Goal: Task Accomplishment & Management: Complete application form

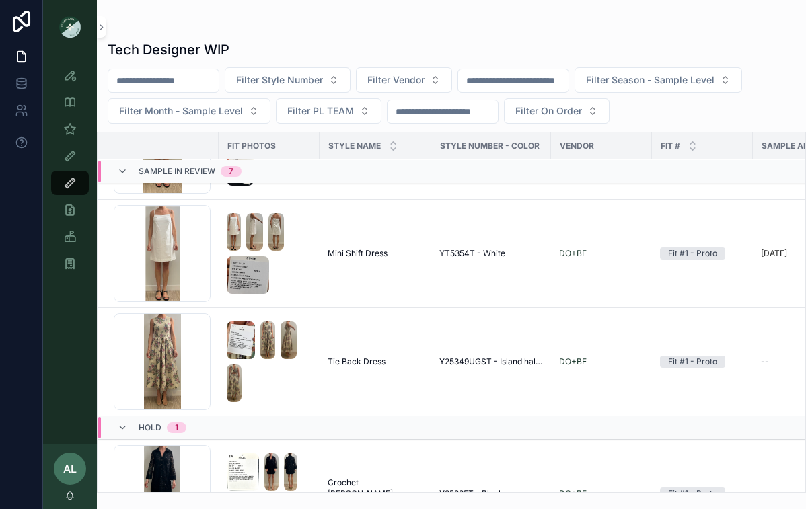
scroll to position [593, 0]
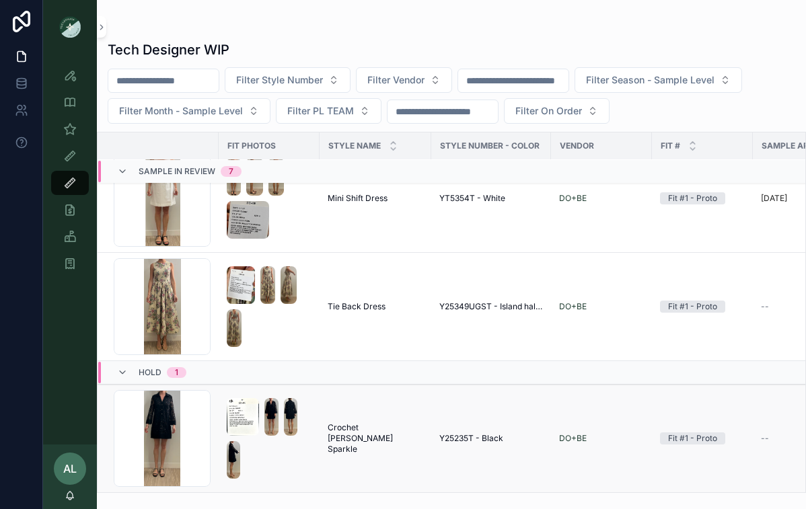
click at [227, 433] on img "scrollable content" at bounding box center [243, 417] width 32 height 38
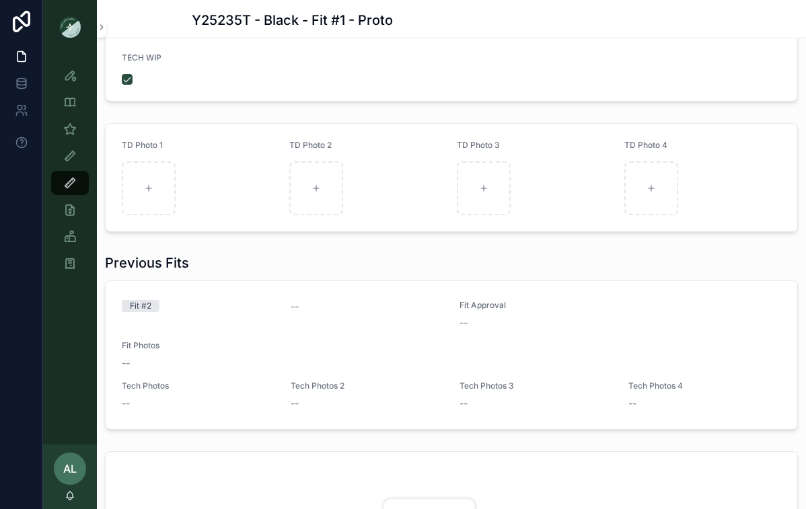
scroll to position [186, 0]
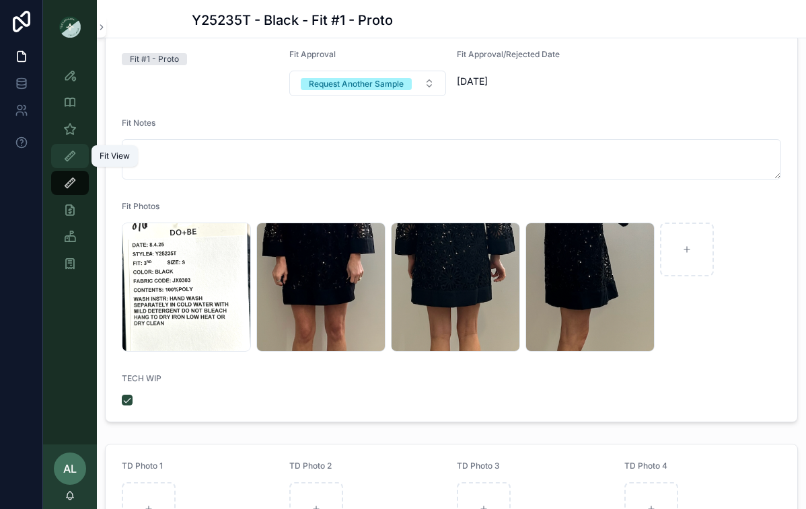
click at [71, 159] on icon "scrollable content" at bounding box center [69, 155] width 13 height 13
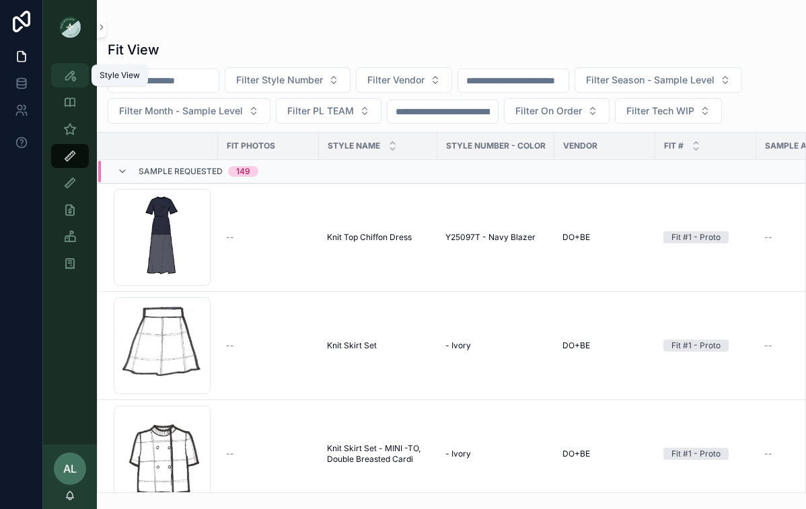
click at [59, 80] on link "Style View" at bounding box center [70, 75] width 38 height 24
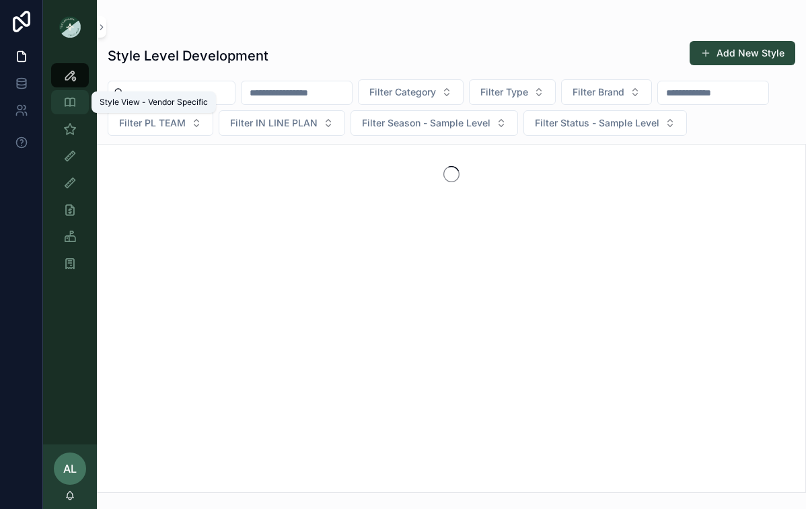
click at [74, 106] on icon "scrollable content" at bounding box center [69, 102] width 13 height 13
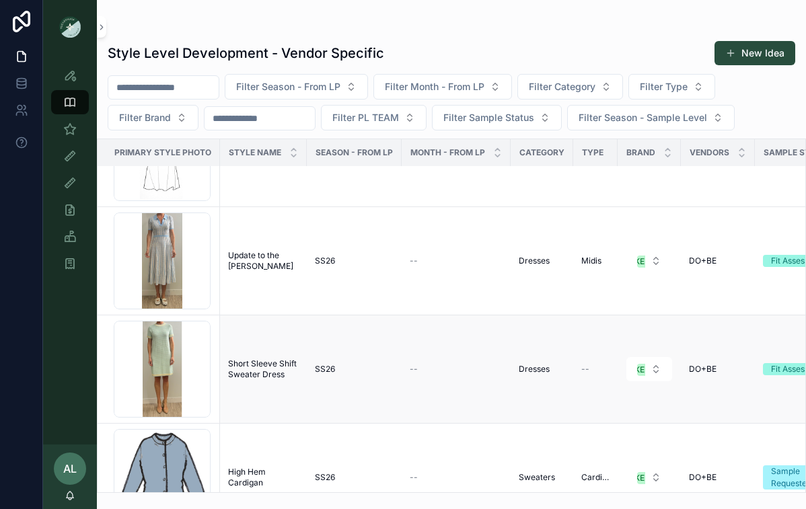
scroll to position [610, 297]
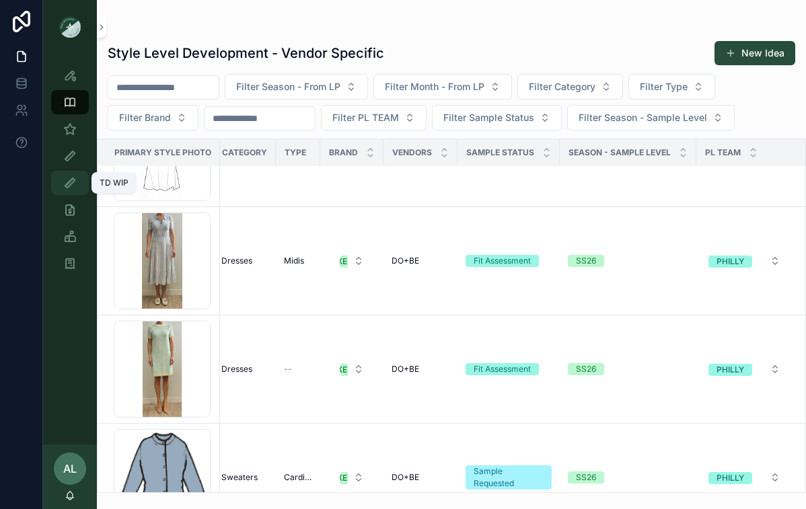
click at [73, 186] on icon "scrollable content" at bounding box center [69, 182] width 13 height 13
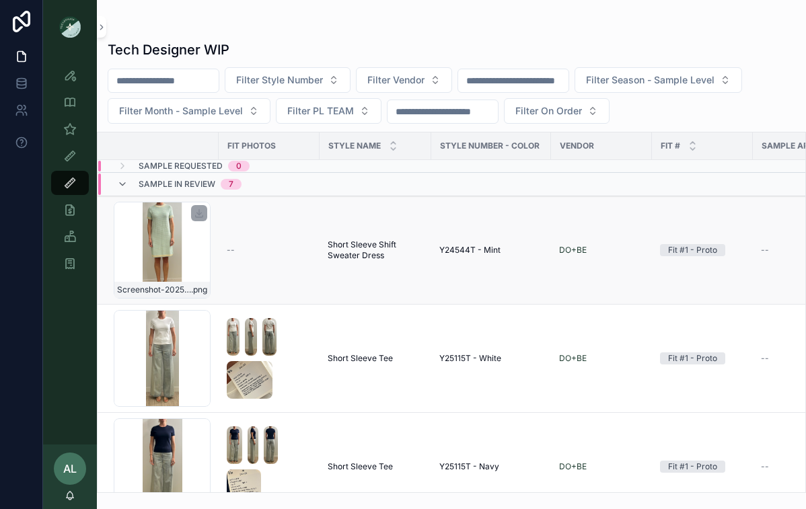
click at [202, 259] on div "Screenshot-2025-08-07-at-11.12.45-AM .png" at bounding box center [162, 250] width 97 height 97
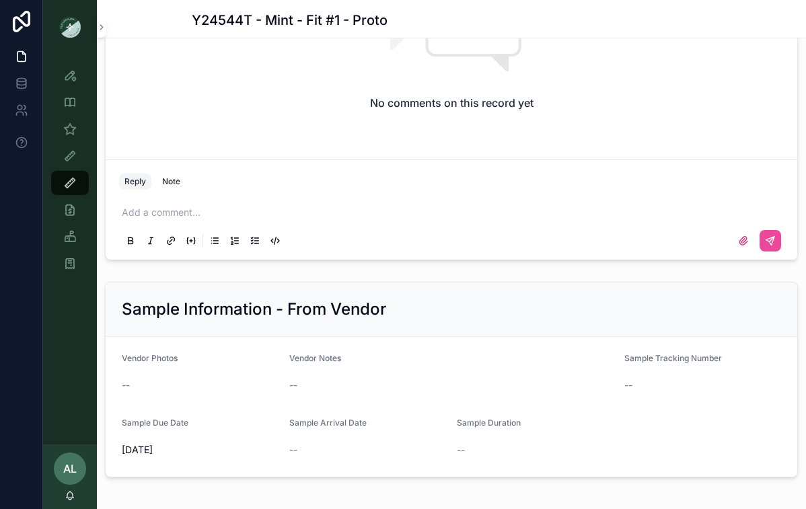
scroll to position [969, 0]
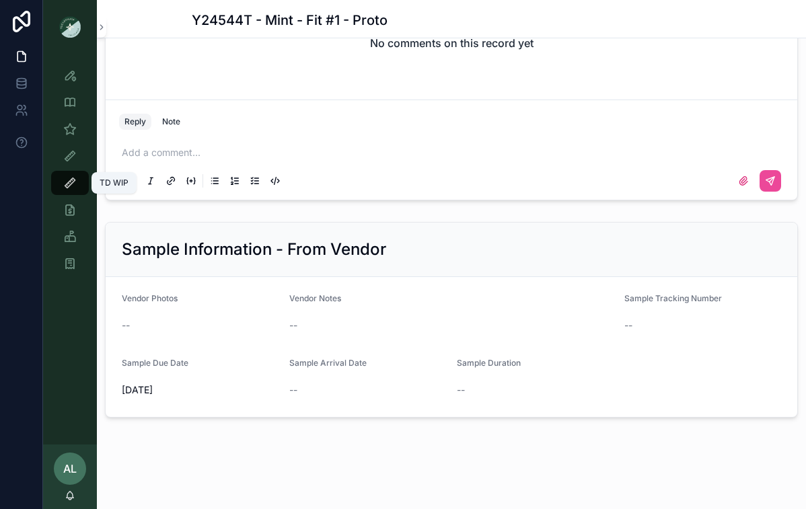
click at [74, 186] on icon "scrollable content" at bounding box center [69, 182] width 13 height 13
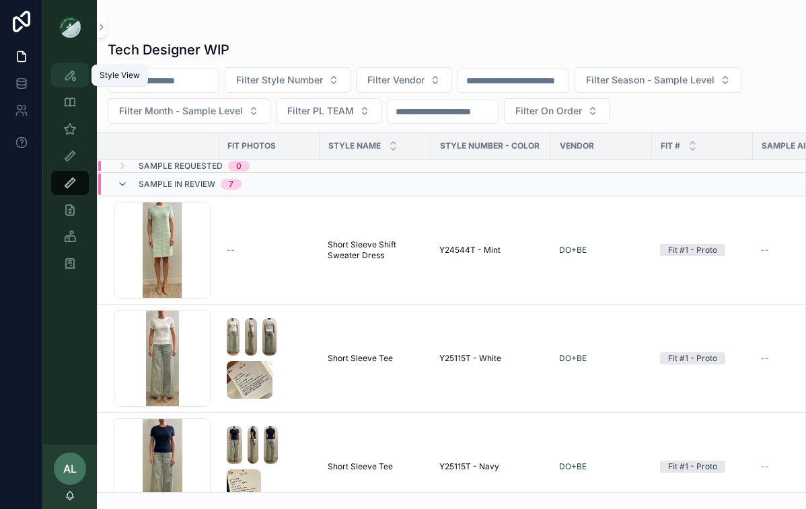
click at [75, 75] on icon "scrollable content" at bounding box center [69, 75] width 13 height 13
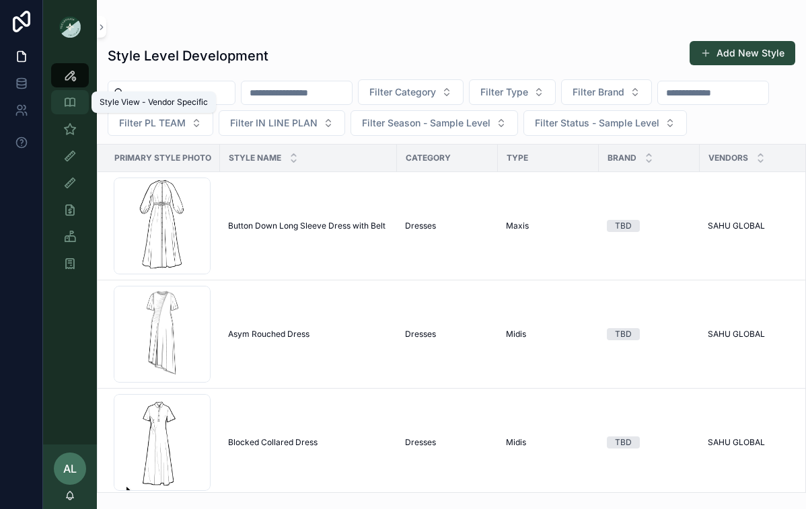
click at [62, 104] on div "Style View - Vendor Specific" at bounding box center [70, 102] width 22 height 22
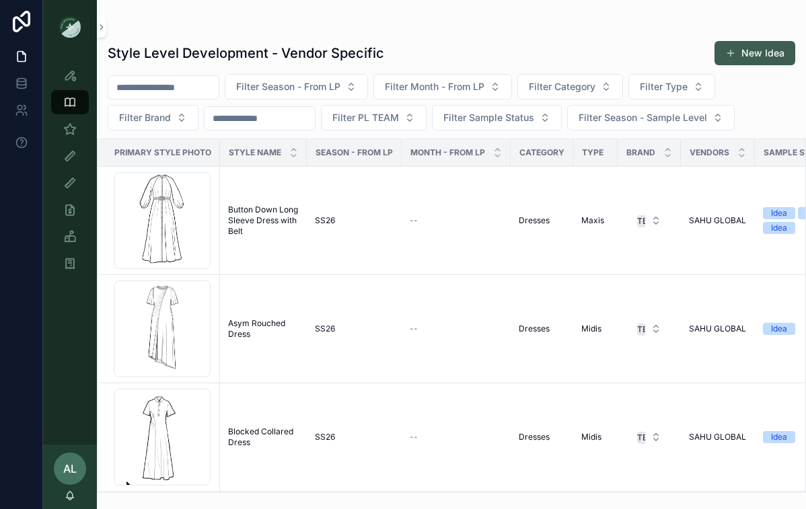
click at [747, 52] on button "New Idea" at bounding box center [754, 53] width 81 height 24
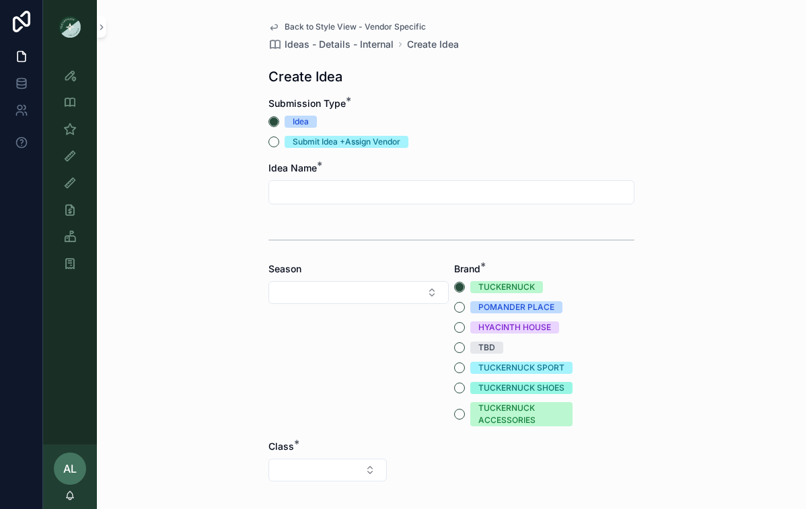
click at [293, 194] on input "scrollable content" at bounding box center [451, 192] width 365 height 19
type input "**********"
click at [408, 296] on button "Select Button" at bounding box center [358, 292] width 180 height 23
click at [313, 412] on div "RE26" at bounding box center [359, 411] width 174 height 22
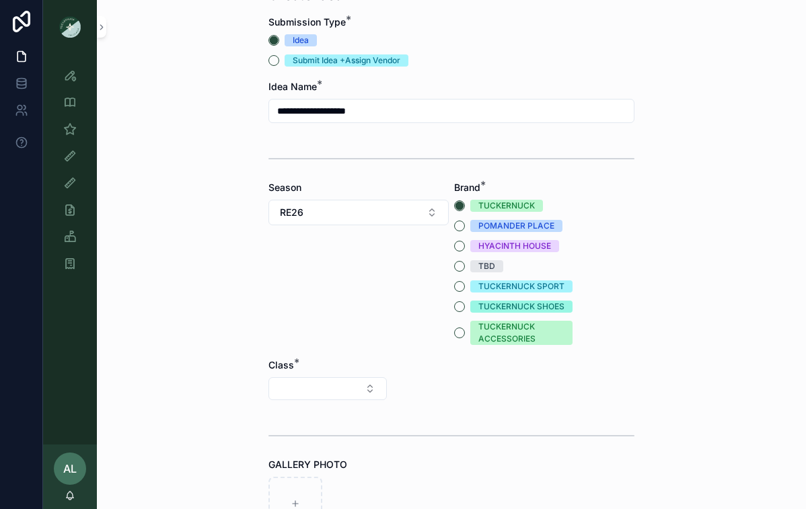
scroll to position [85, 0]
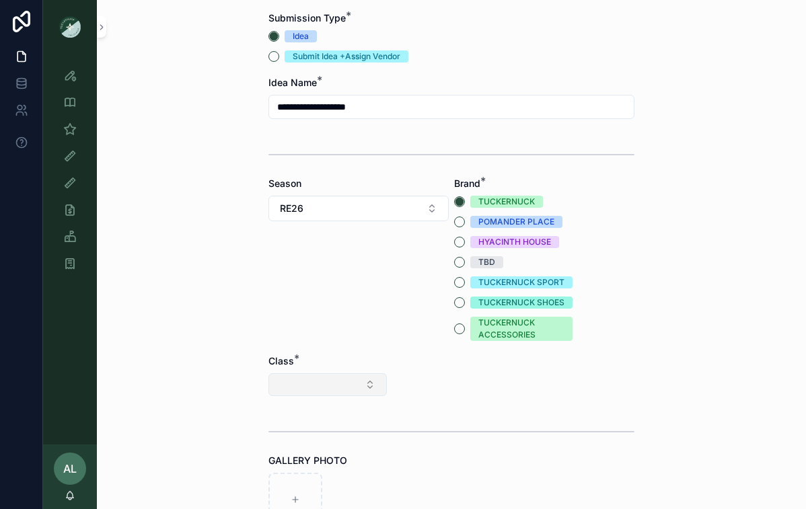
click at [351, 381] on button "Select Button" at bounding box center [327, 384] width 118 height 23
click at [299, 504] on div "Clothing" at bounding box center [327, 503] width 161 height 22
click at [445, 383] on button "Select Button" at bounding box center [451, 384] width 118 height 23
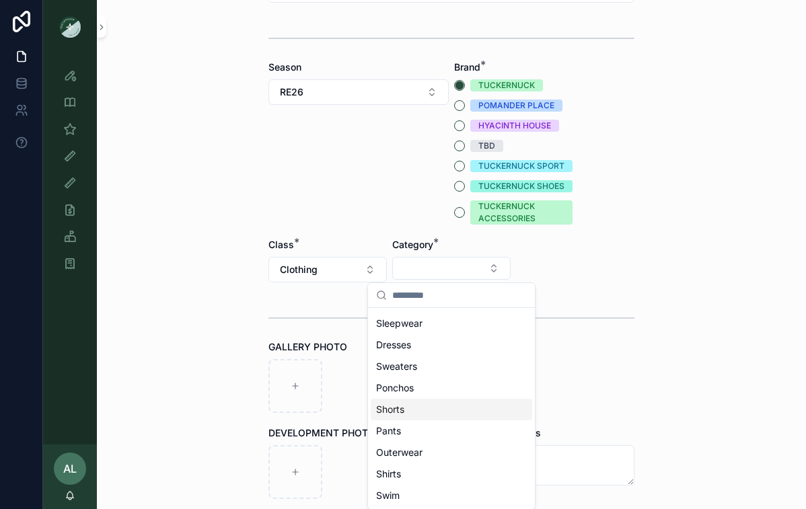
scroll to position [83, 0]
click at [384, 455] on span "Shirts" at bounding box center [388, 453] width 25 height 13
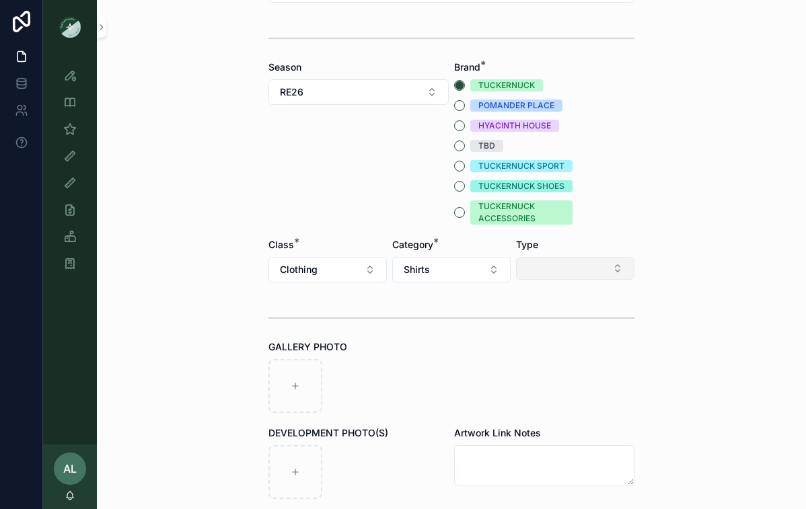
click at [547, 272] on button "Select Button" at bounding box center [575, 268] width 118 height 23
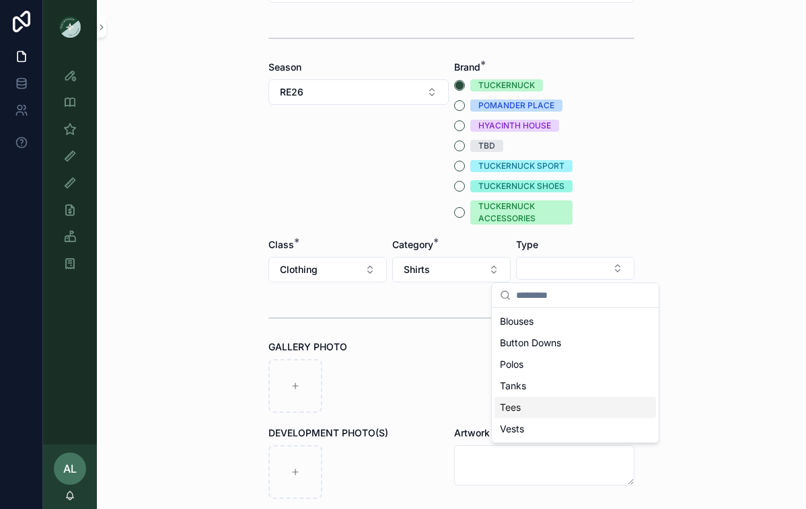
click at [523, 409] on div "Tees" at bounding box center [574, 408] width 161 height 22
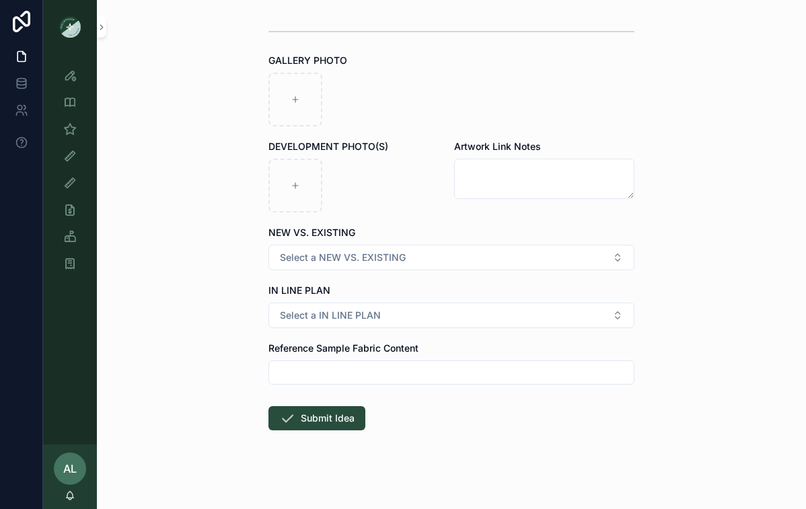
scroll to position [496, 0]
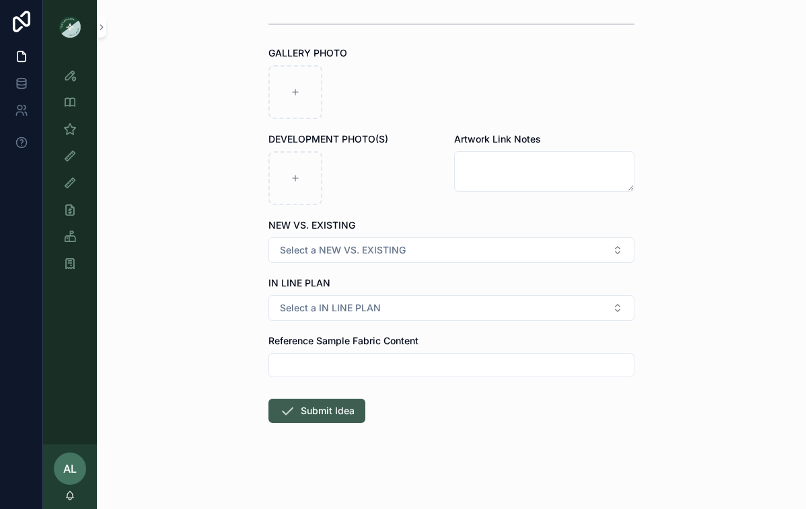
click at [322, 412] on button "Submit Idea" at bounding box center [316, 411] width 97 height 24
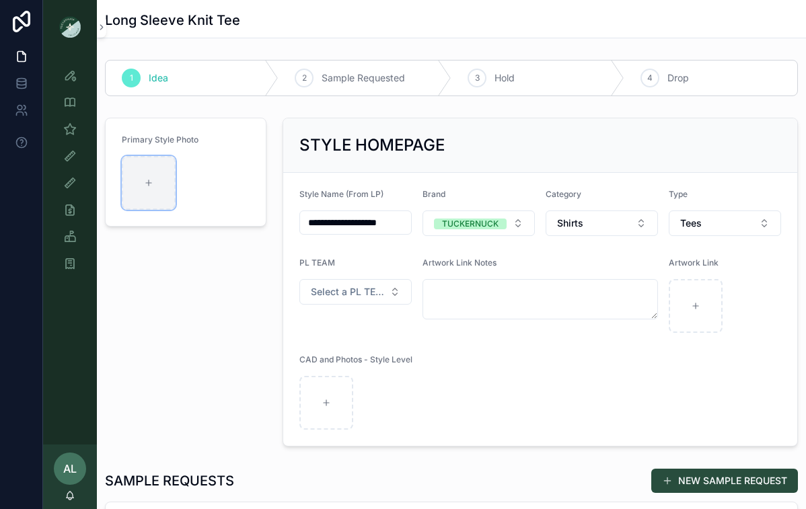
click at [147, 182] on icon "scrollable content" at bounding box center [148, 182] width 9 height 9
type input "**********"
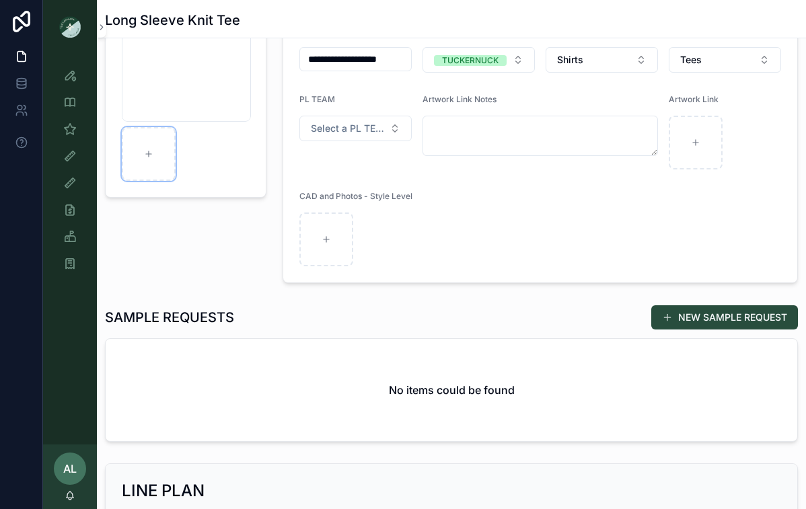
scroll to position [192, 0]
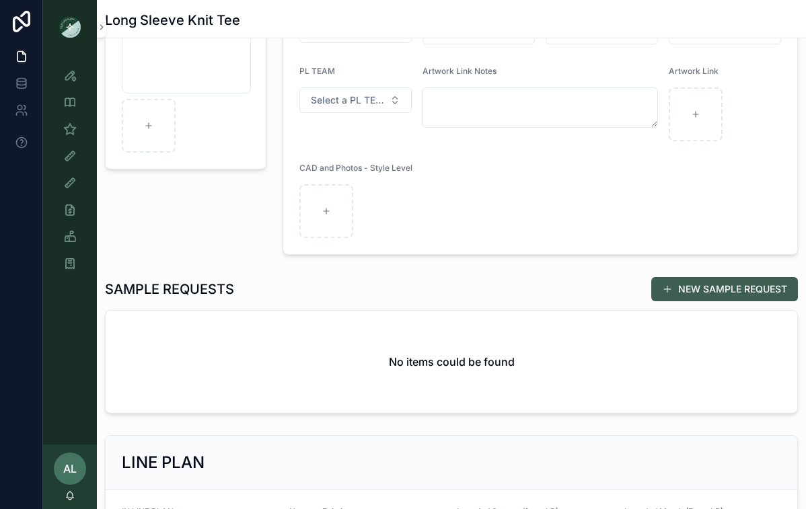
click at [685, 289] on button "NEW SAMPLE REQUEST" at bounding box center [724, 289] width 147 height 24
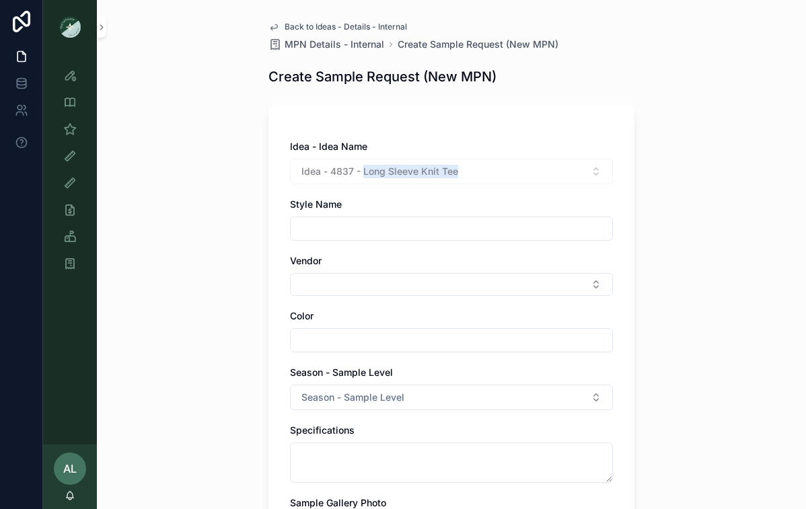
drag, startPoint x: 458, startPoint y: 175, endPoint x: 362, endPoint y: 172, distance: 96.2
click at [362, 172] on div "Idea - 4837 - Long Sleeve Knit Tee" at bounding box center [451, 172] width 323 height 26
copy span "Long Sleeve Knit Tee"
click at [349, 230] on input "scrollable content" at bounding box center [452, 228] width 322 height 19
paste input "**********"
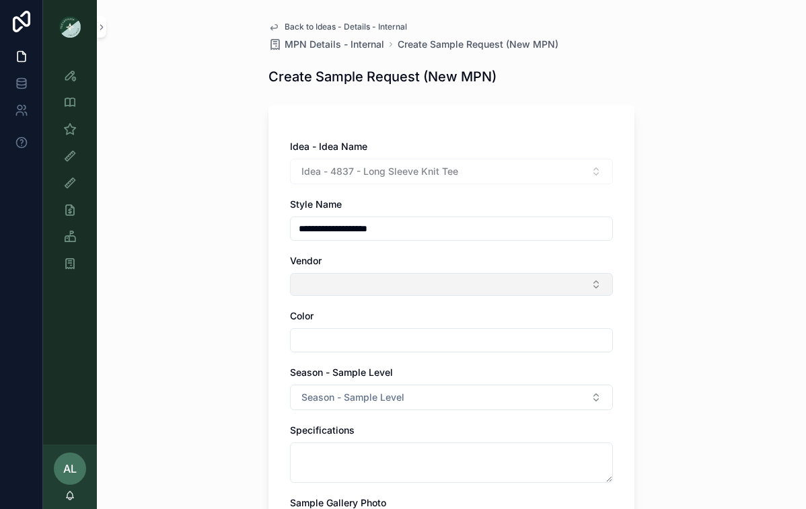
type input "**********"
click at [334, 289] on button "Select Button" at bounding box center [451, 284] width 323 height 23
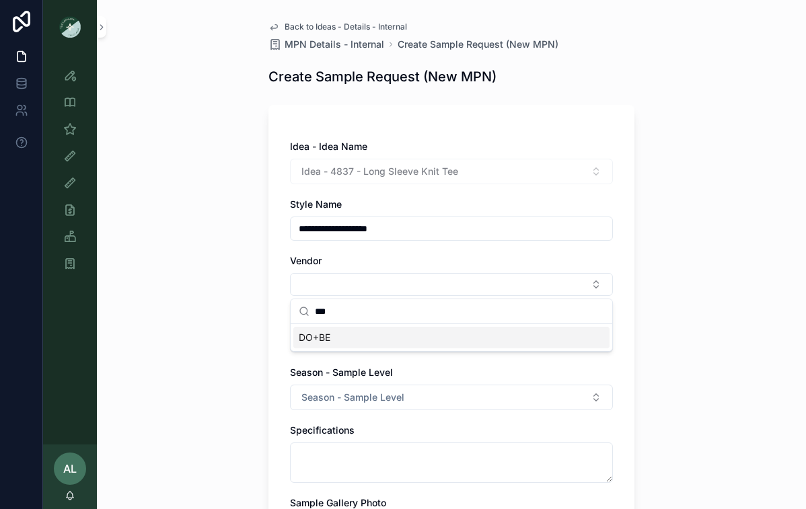
type input "***"
click at [328, 340] on span "DO+BE" at bounding box center [315, 337] width 32 height 13
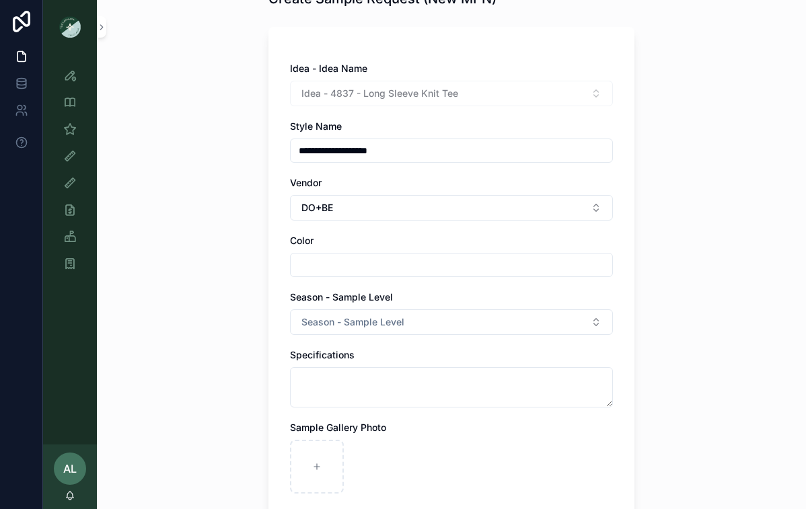
scroll to position [77, 0]
click at [330, 258] on input "scrollable content" at bounding box center [452, 266] width 322 height 19
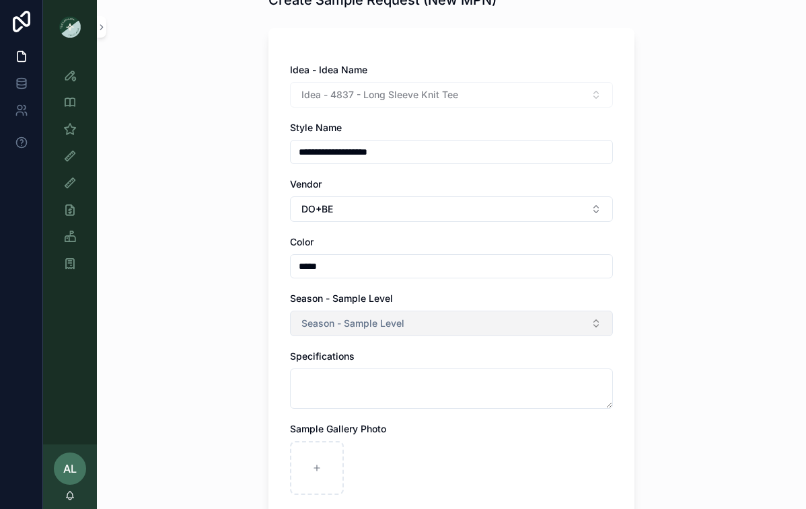
type input "*****"
click at [311, 327] on span "Season - Sample Level" at bounding box center [352, 323] width 103 height 13
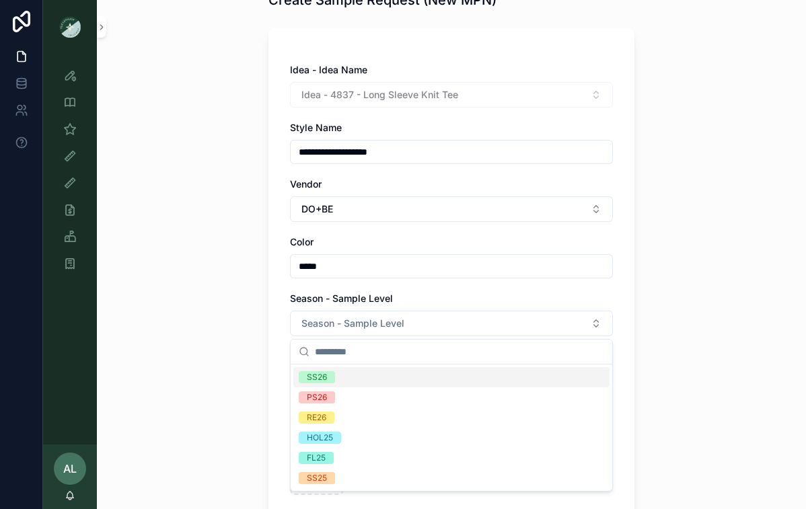
click at [276, 339] on div "**********" at bounding box center [451, 358] width 366 height 661
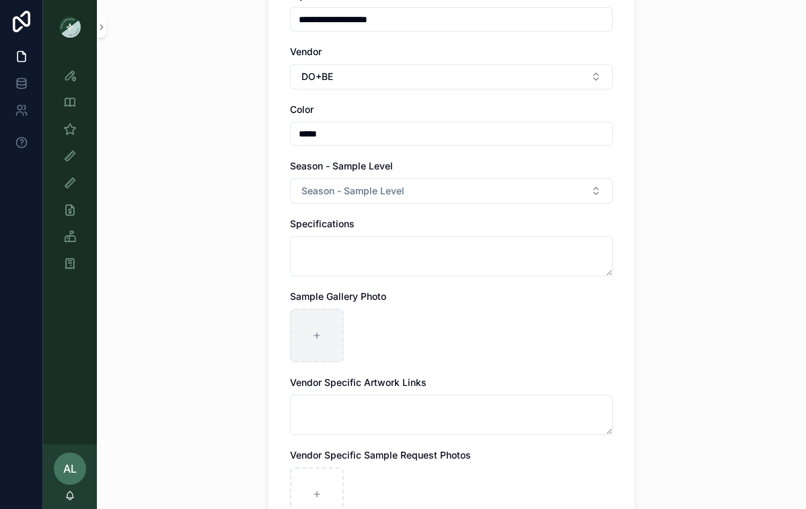
scroll to position [388, 0]
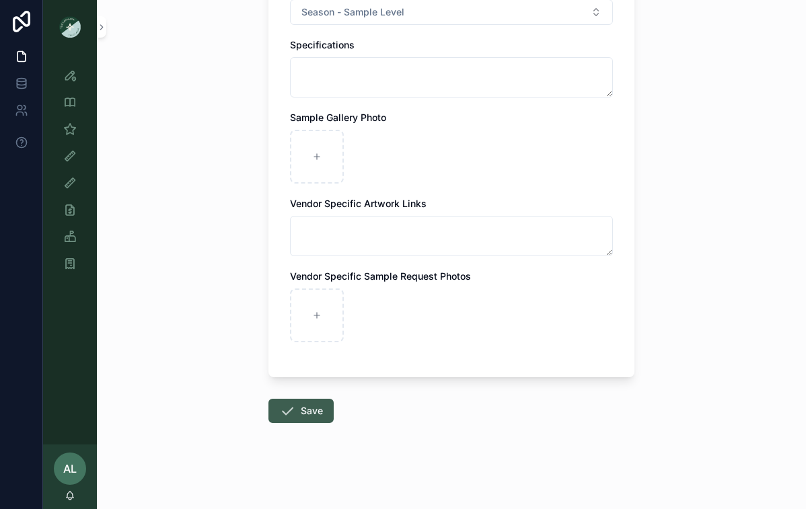
click at [300, 414] on button "Save" at bounding box center [300, 411] width 65 height 24
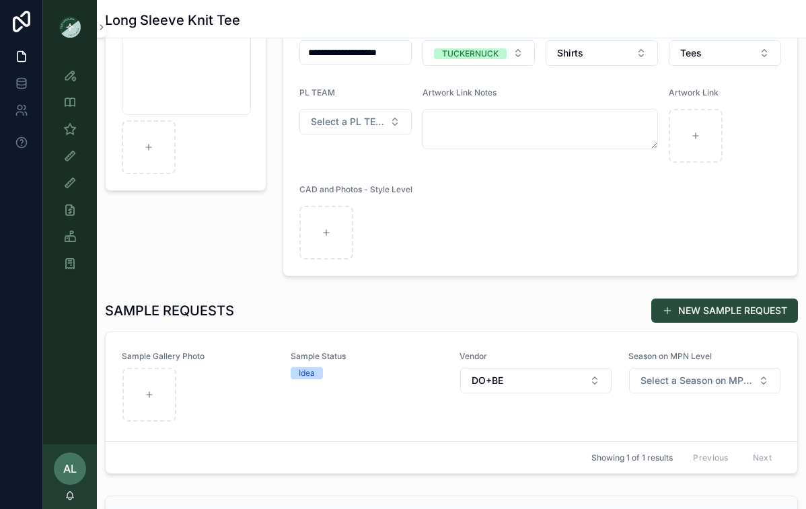
scroll to position [287, 0]
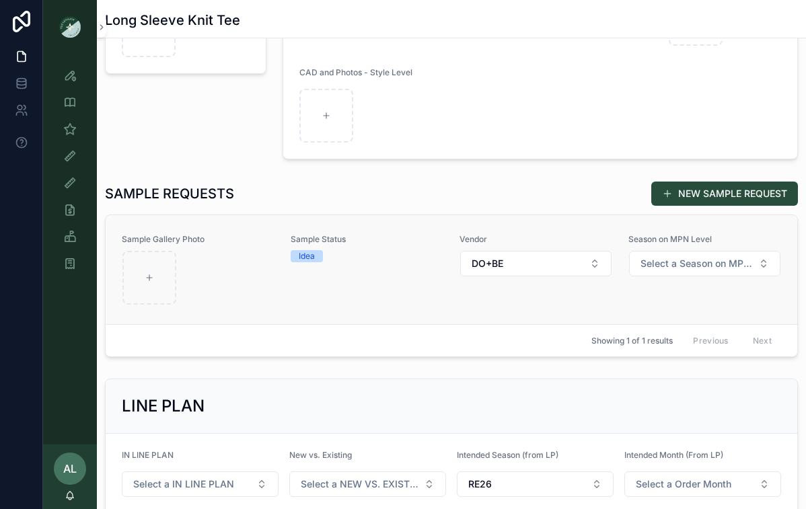
click at [199, 274] on div "scrollable content" at bounding box center [197, 278] width 151 height 54
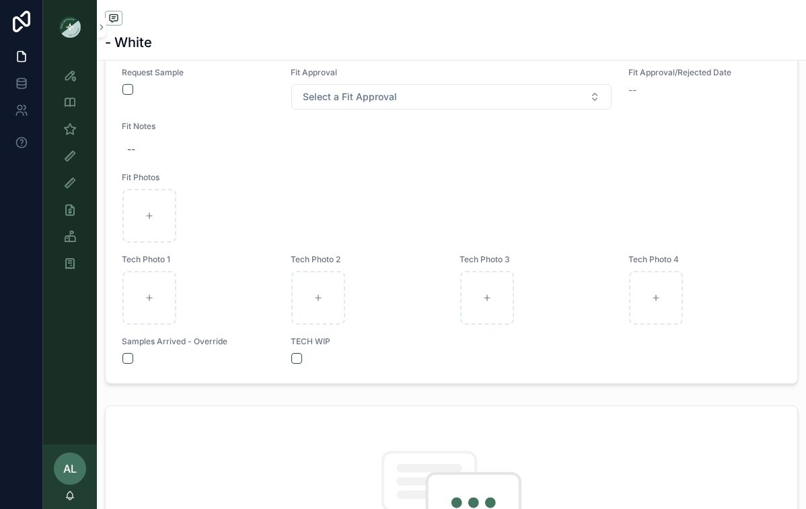
scroll to position [580, 0]
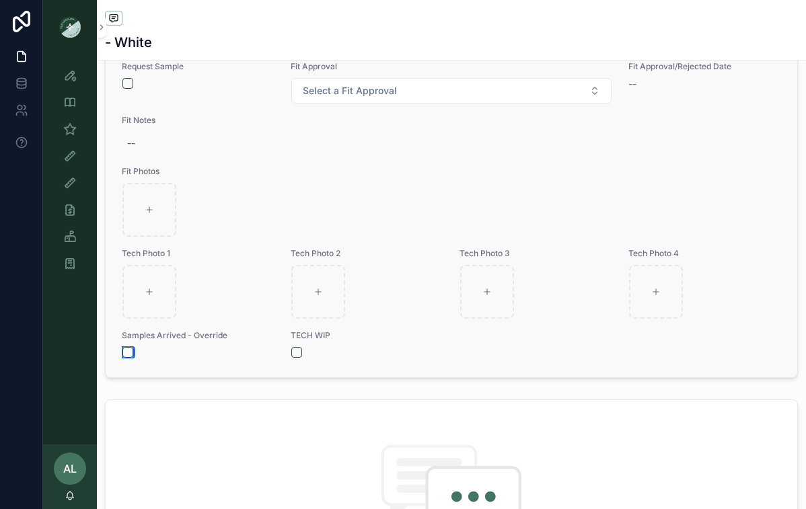
click at [128, 358] on button "scrollable content" at bounding box center [127, 352] width 11 height 11
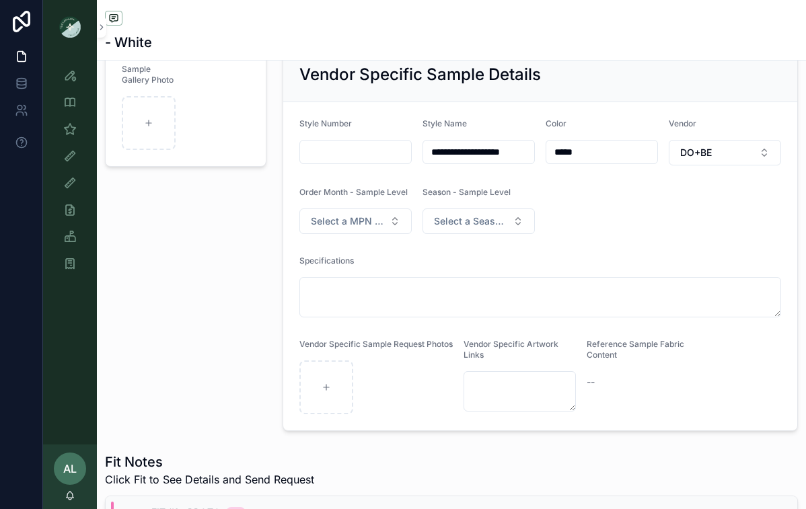
scroll to position [0, 0]
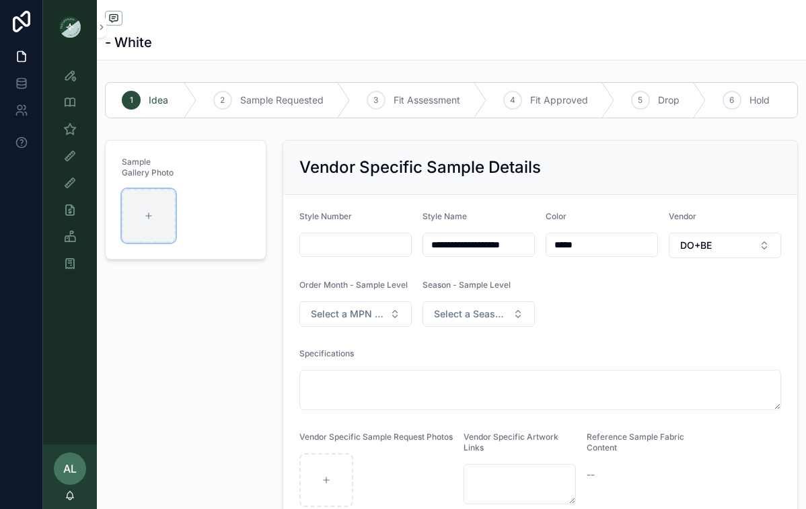
click at [160, 217] on div "scrollable content" at bounding box center [149, 216] width 54 height 54
type input "**********"
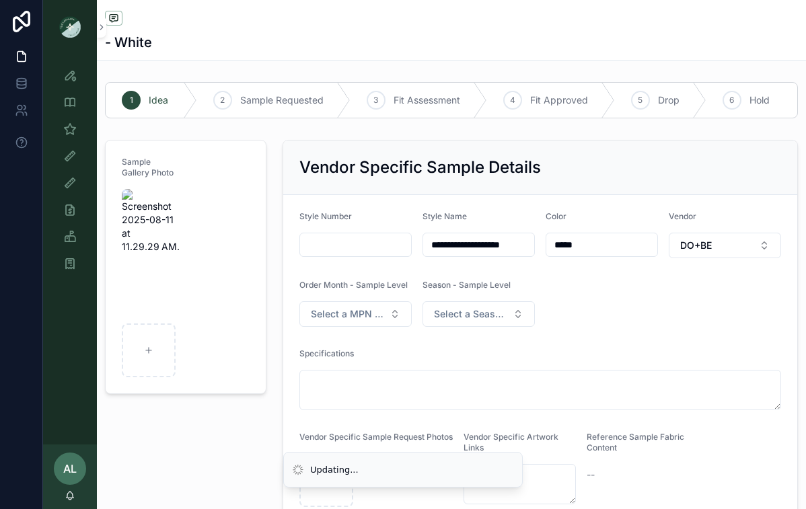
click at [357, 252] on input "scrollable content" at bounding box center [355, 244] width 111 height 19
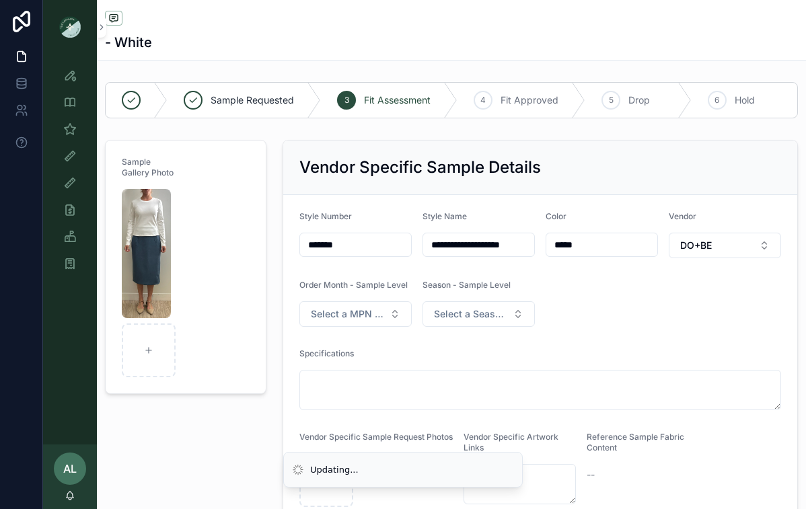
type input "*******"
click at [256, 427] on div "Sample Gallery Photo" at bounding box center [186, 332] width 178 height 395
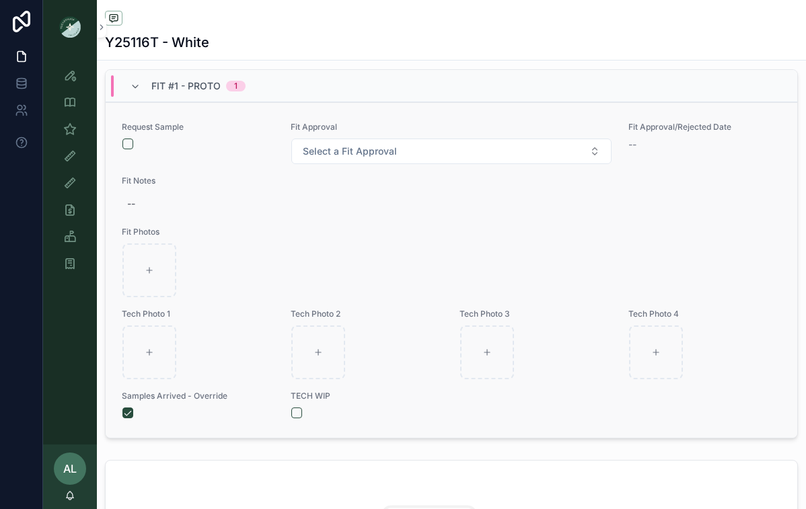
scroll to position [521, 0]
click at [142, 280] on div "scrollable content" at bounding box center [149, 269] width 54 height 54
type input "**********"
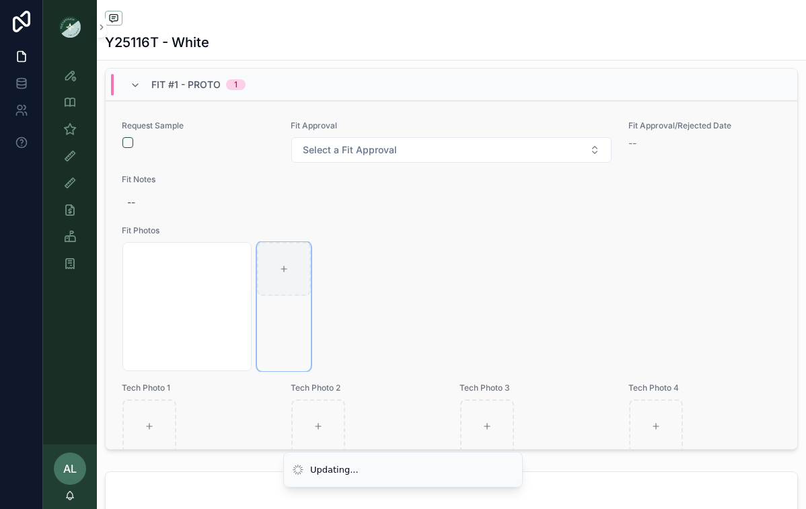
click at [293, 273] on div "scrollable content" at bounding box center [284, 269] width 54 height 54
click at [292, 280] on div "scrollable content" at bounding box center [284, 269] width 54 height 54
type input "**********"
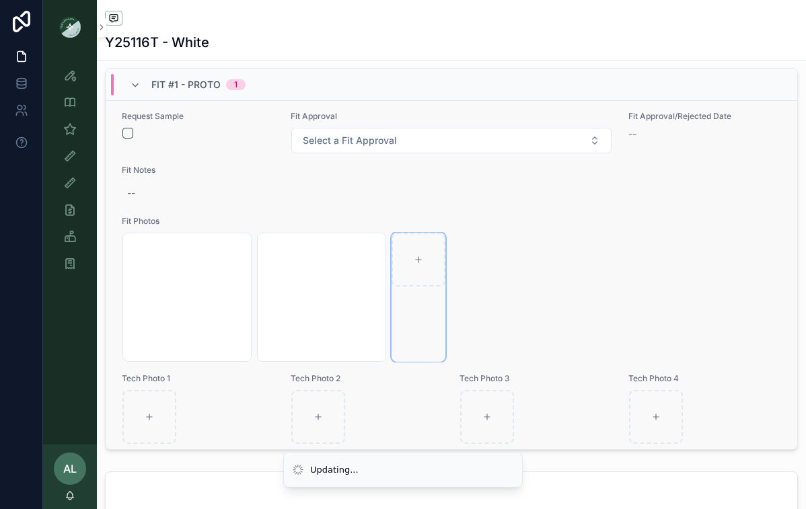
scroll to position [0, 0]
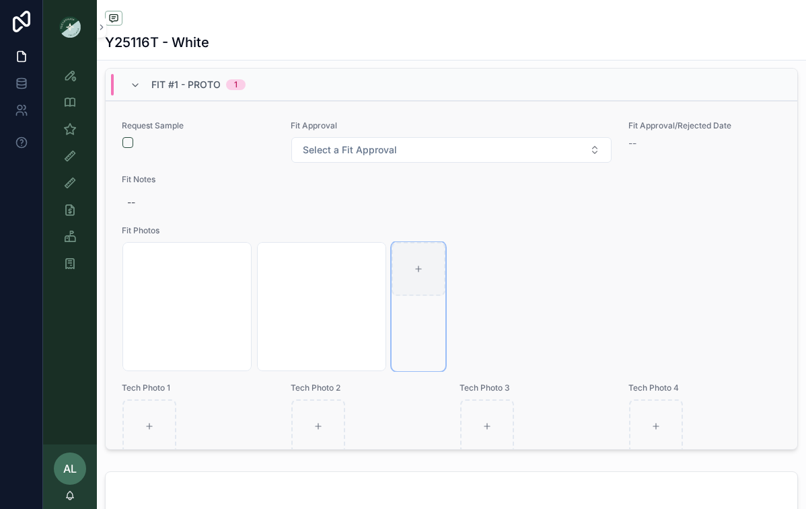
click at [424, 281] on div "scrollable content" at bounding box center [419, 269] width 54 height 54
type input "**********"
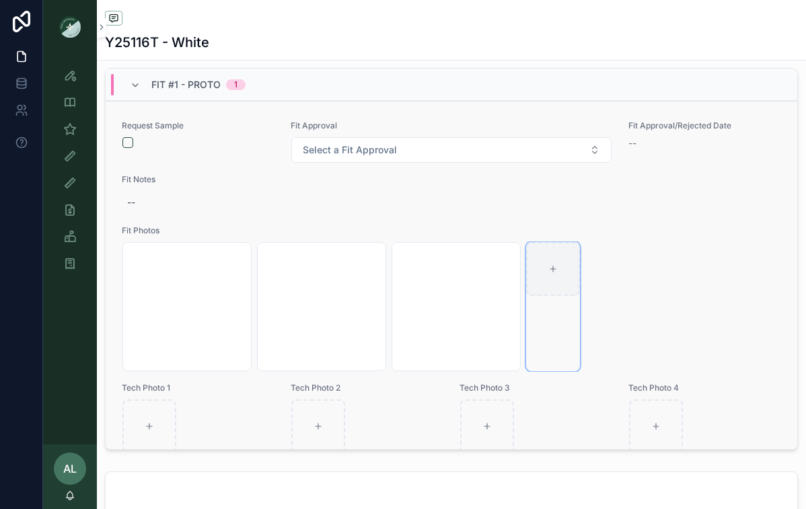
click at [541, 271] on div "scrollable content" at bounding box center [553, 269] width 54 height 54
type input "**********"
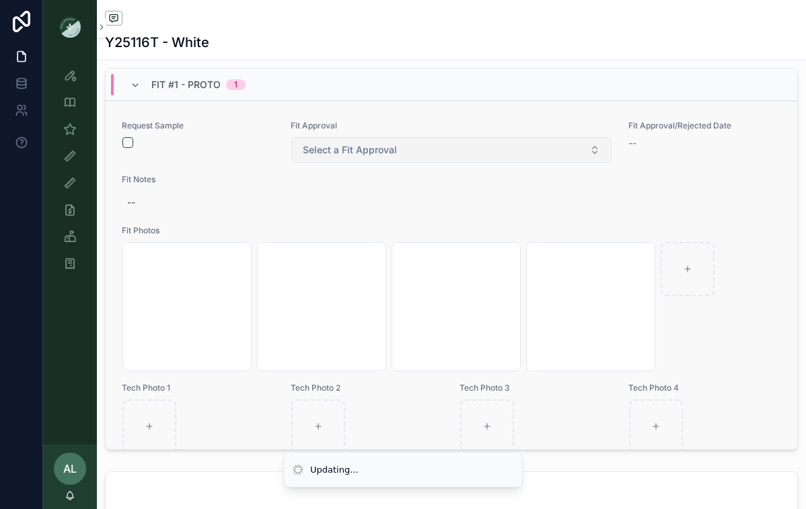
click at [485, 153] on button "Select a Fit Approval" at bounding box center [451, 150] width 320 height 26
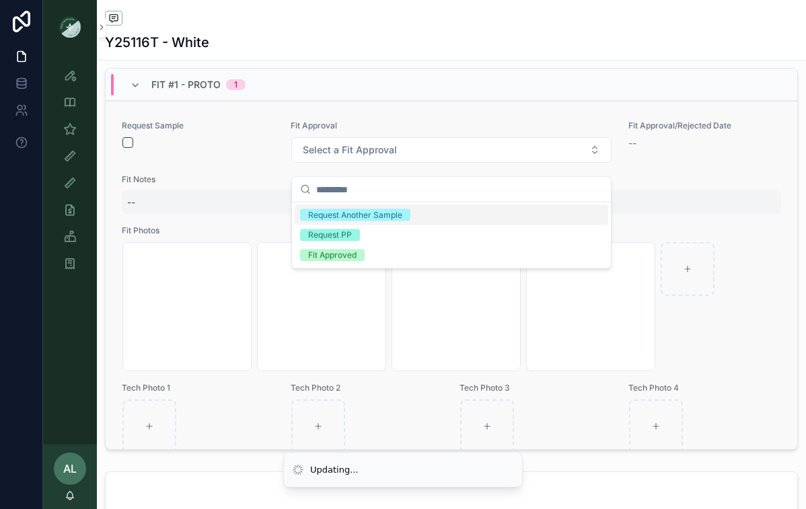
click at [714, 204] on div "--" at bounding box center [451, 202] width 659 height 24
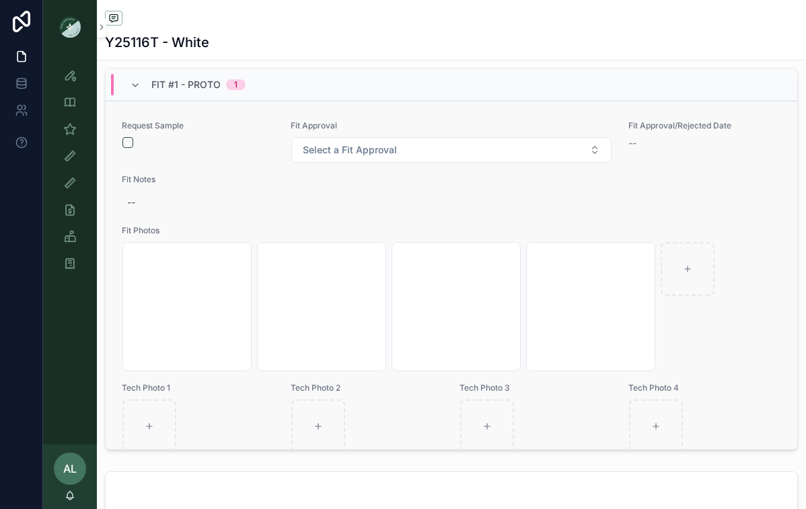
scroll to position [63, 0]
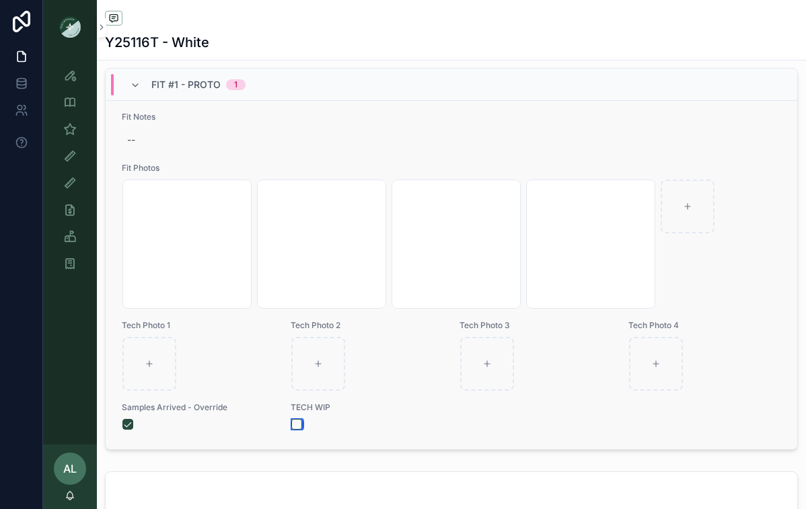
click at [299, 430] on button "scrollable content" at bounding box center [296, 424] width 11 height 11
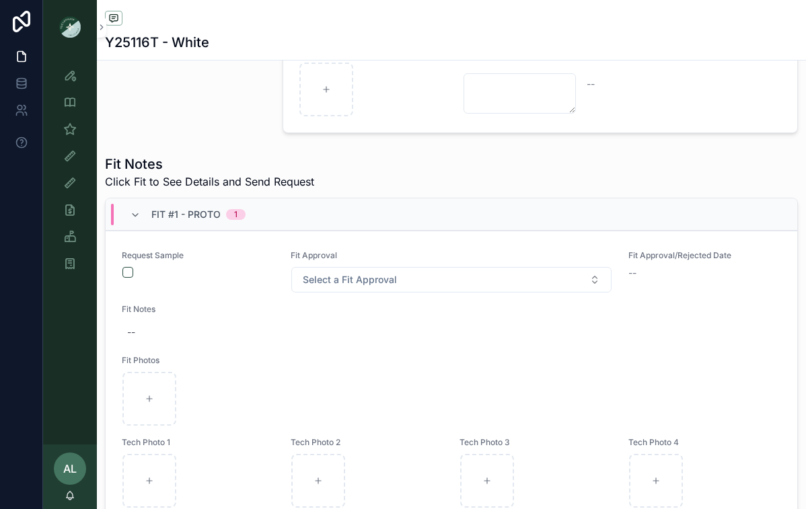
scroll to position [0, 0]
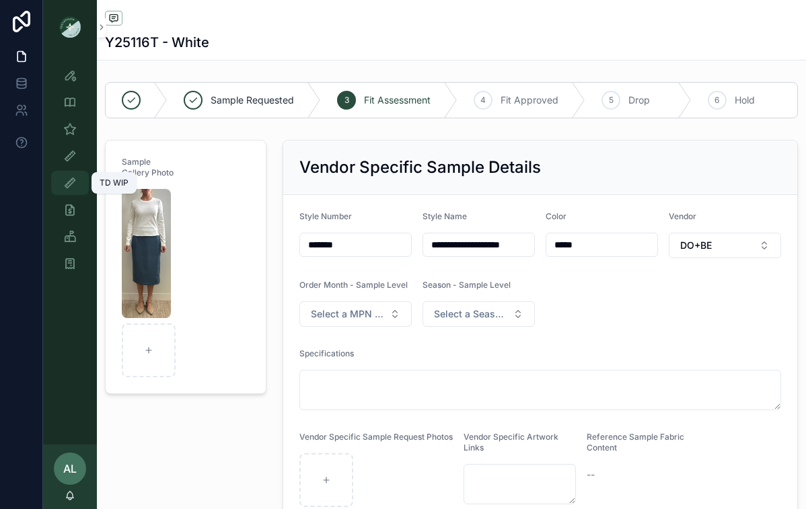
click at [70, 178] on icon "scrollable content" at bounding box center [69, 182] width 13 height 13
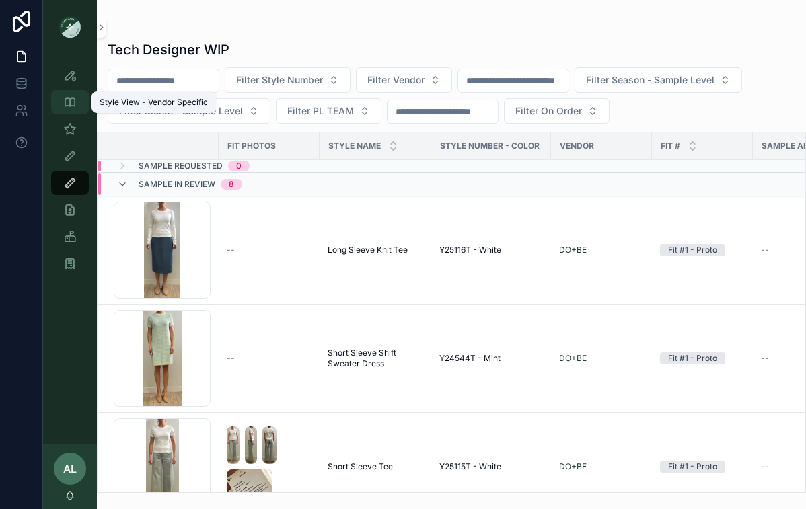
click at [65, 104] on icon "scrollable content" at bounding box center [69, 102] width 13 height 13
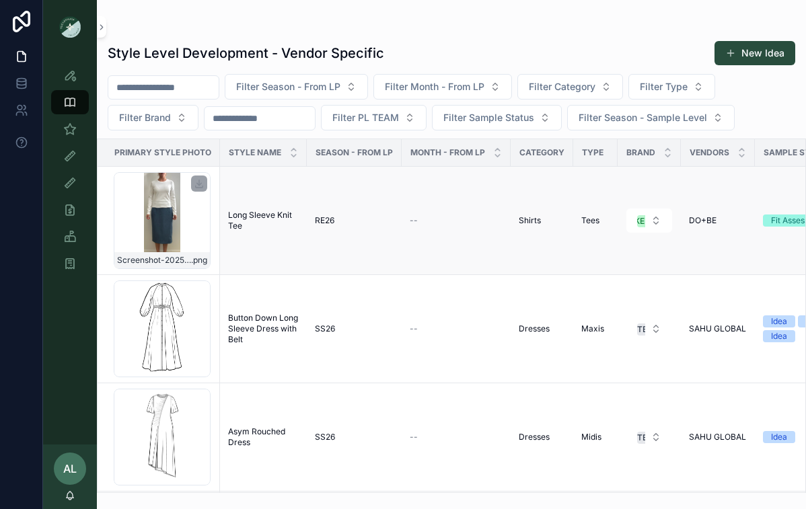
click at [186, 227] on div "Screenshot-2025-08-11-at-11.29.29-AM .png" at bounding box center [162, 220] width 97 height 97
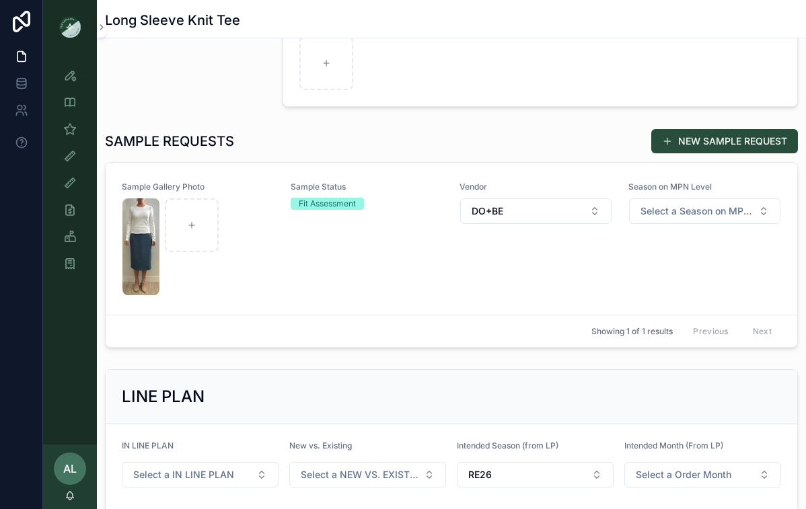
scroll to position [320, 0]
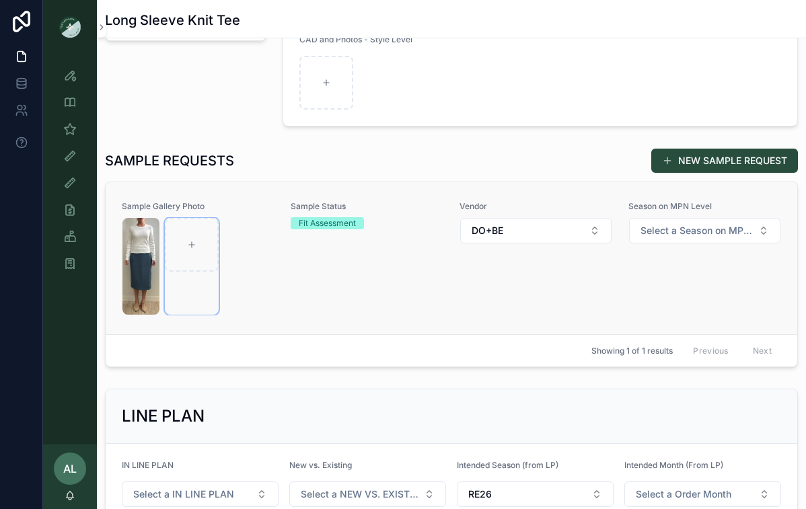
click at [193, 280] on div "scrollable content" at bounding box center [192, 266] width 54 height 97
click at [341, 266] on div "Sample Status Fit Assessment" at bounding box center [367, 258] width 153 height 114
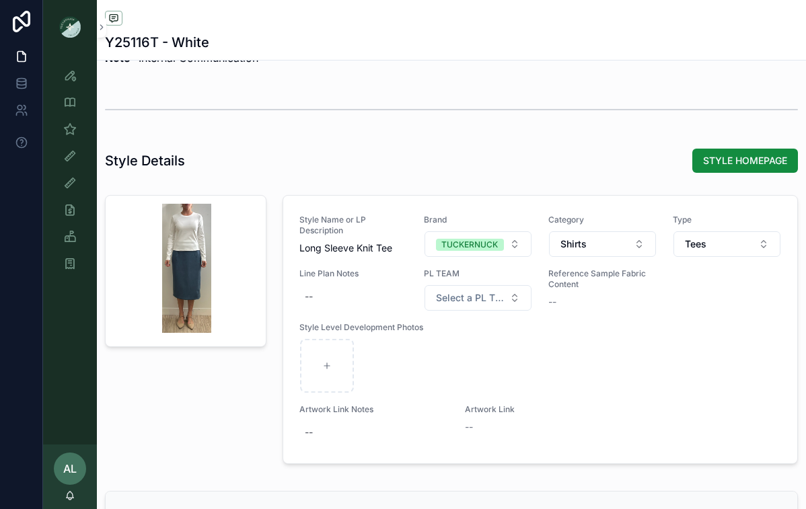
scroll to position [1319, 0]
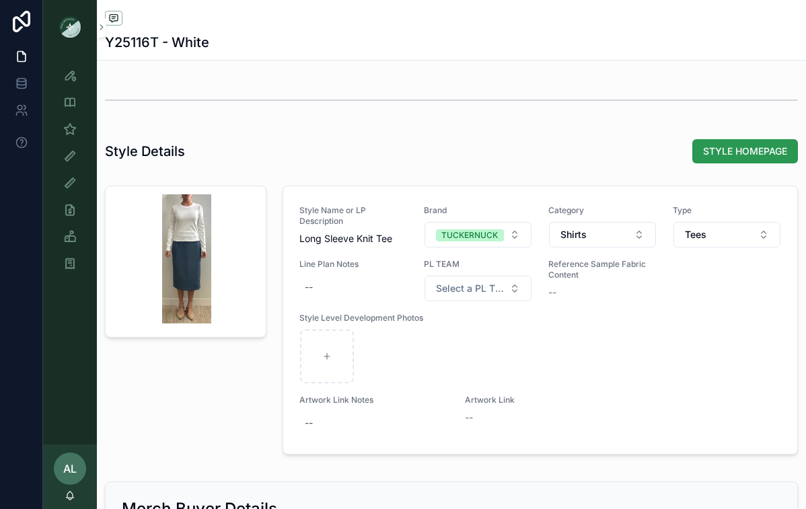
click at [724, 158] on span "STYLE HOMEPAGE" at bounding box center [745, 151] width 84 height 13
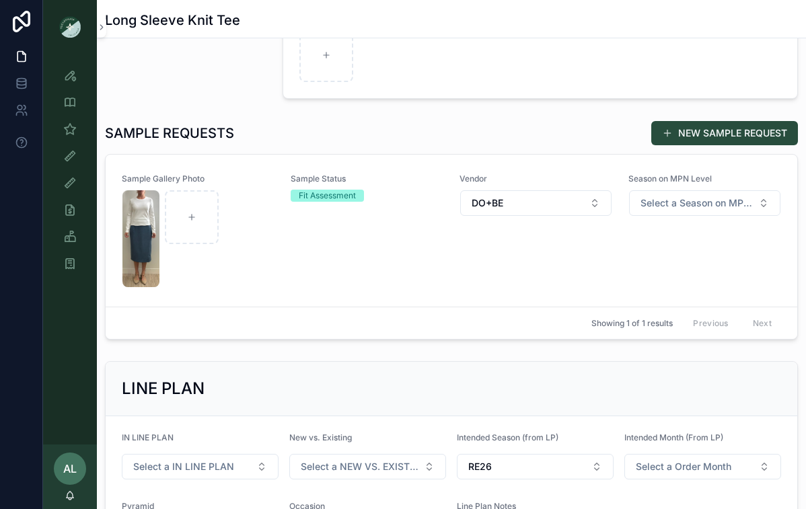
scroll to position [466, 0]
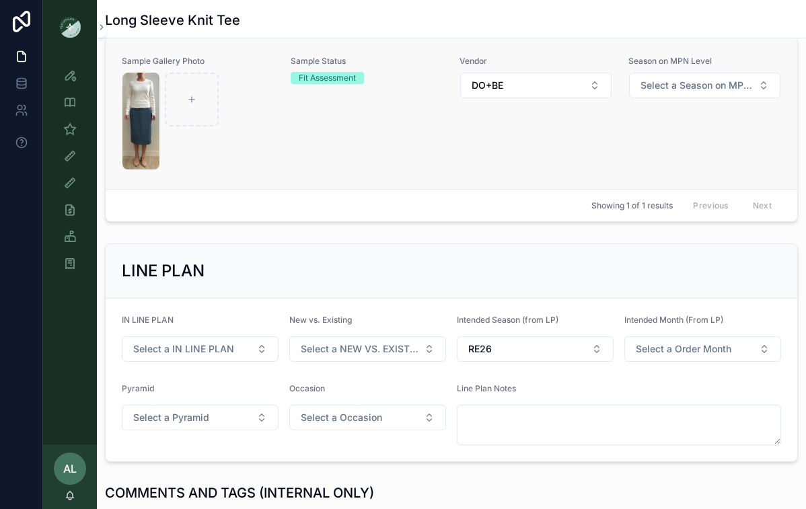
click at [245, 172] on link "Sample Gallery Photo Sample Status Fit Assessment Vendor DO+BE Season on MPN Le…" at bounding box center [452, 113] width 692 height 152
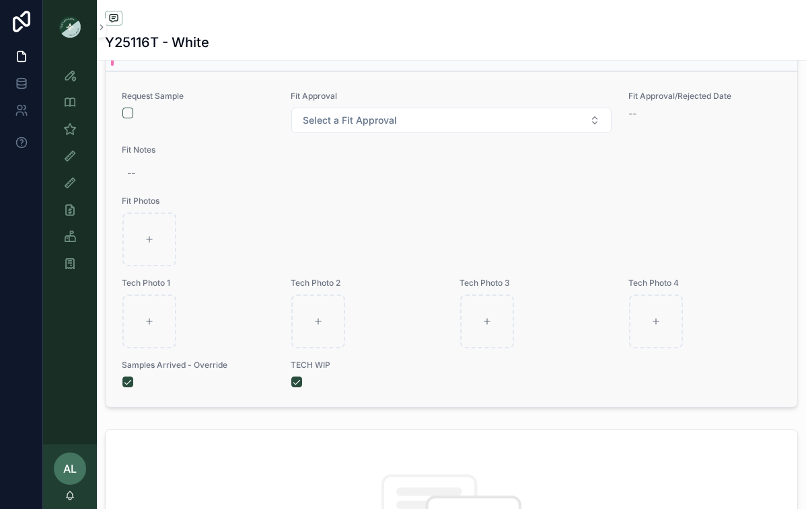
scroll to position [547, 0]
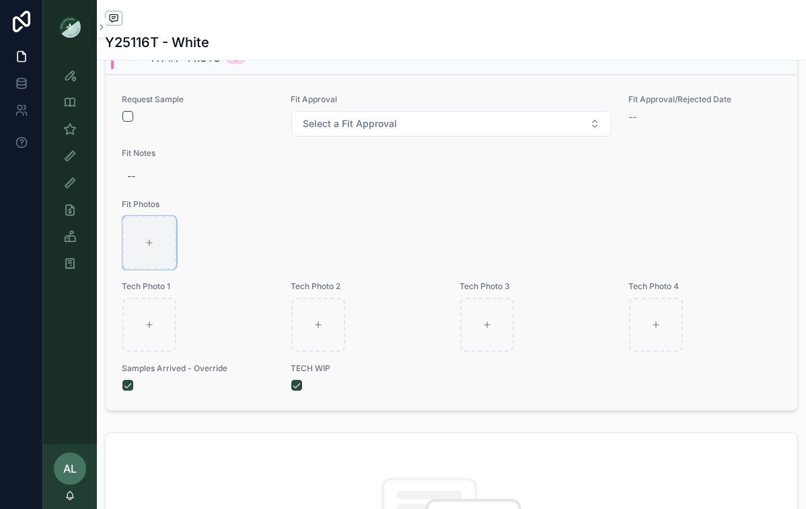
click at [148, 246] on div "scrollable content" at bounding box center [149, 243] width 54 height 54
type input "**********"
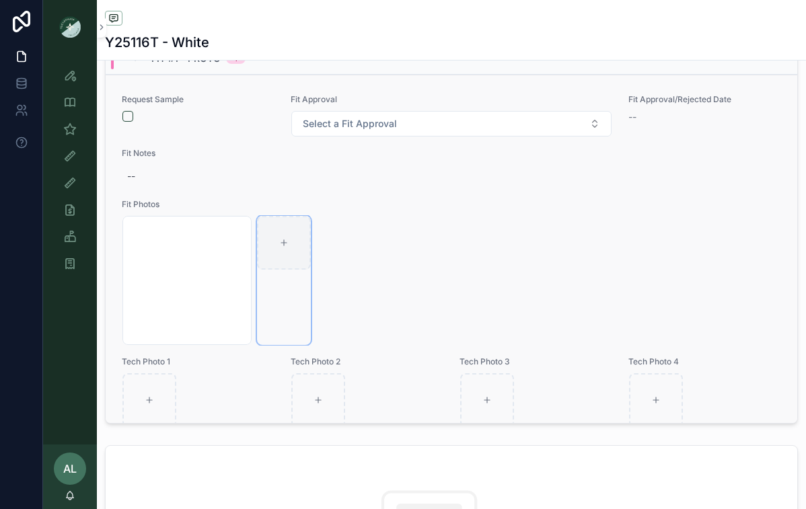
click at [289, 252] on div "scrollable content" at bounding box center [284, 243] width 54 height 54
type input "**********"
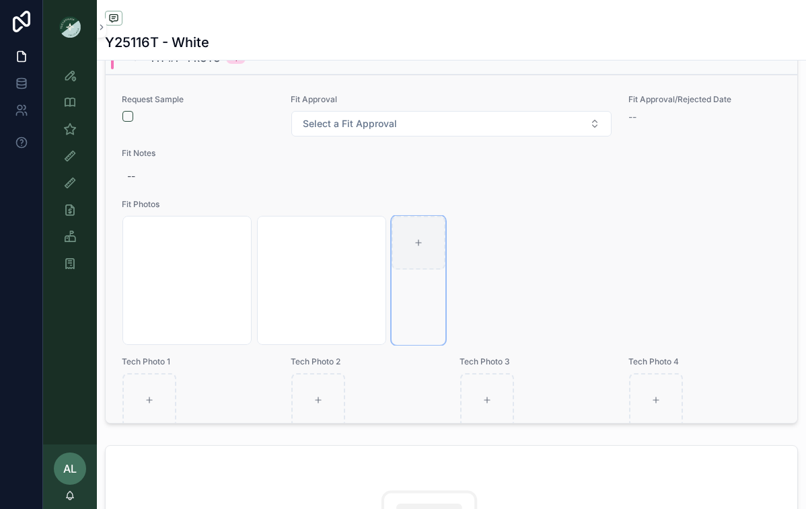
click at [425, 252] on div "scrollable content" at bounding box center [419, 243] width 54 height 54
type input "**********"
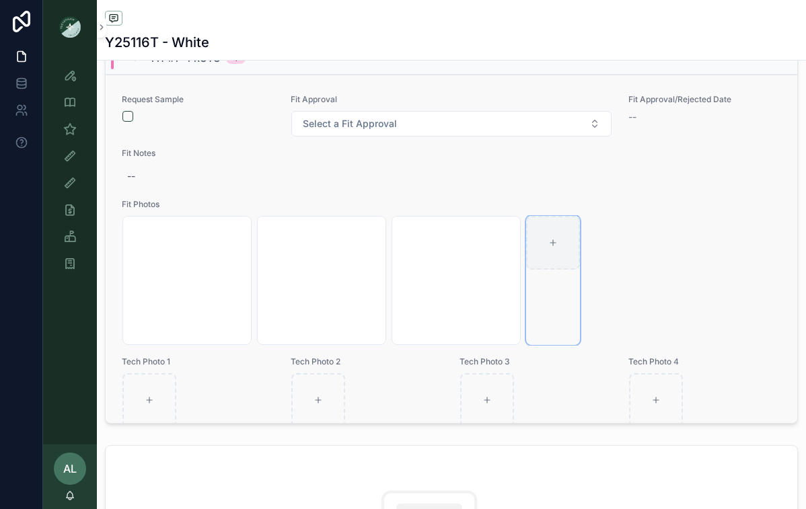
click at [550, 248] on icon "scrollable content" at bounding box center [552, 242] width 9 height 9
type input "**********"
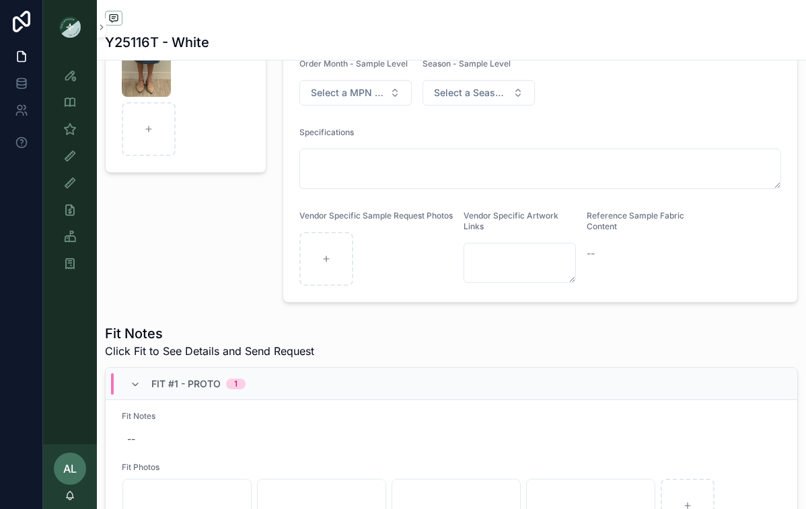
scroll to position [0, 0]
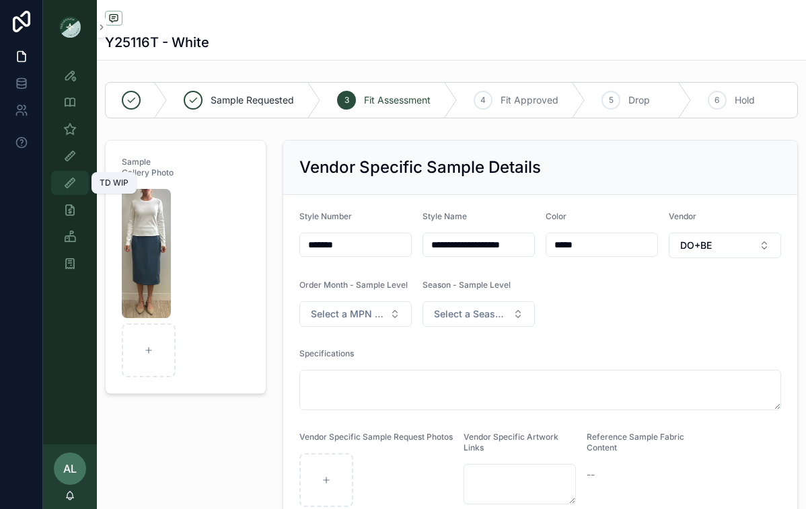
click at [67, 184] on icon "scrollable content" at bounding box center [69, 182] width 13 height 13
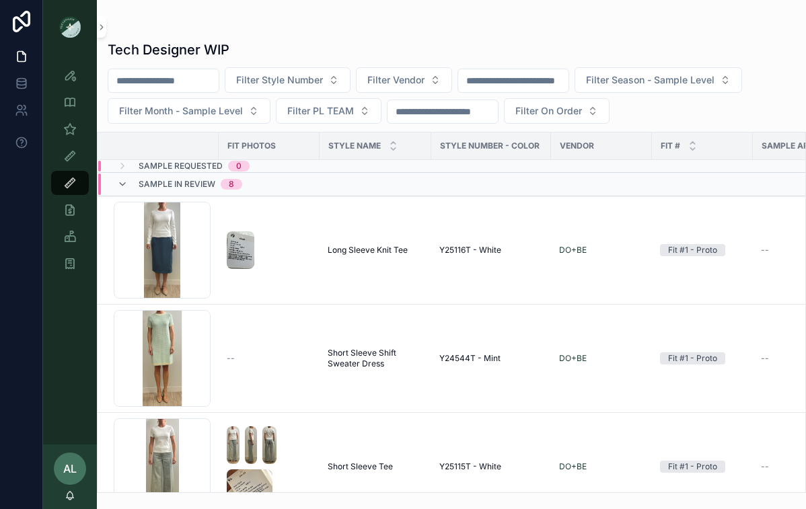
click at [201, 260] on div "Screenshot-2025-08-11-at-11.29.29-AM .png" at bounding box center [162, 250] width 97 height 97
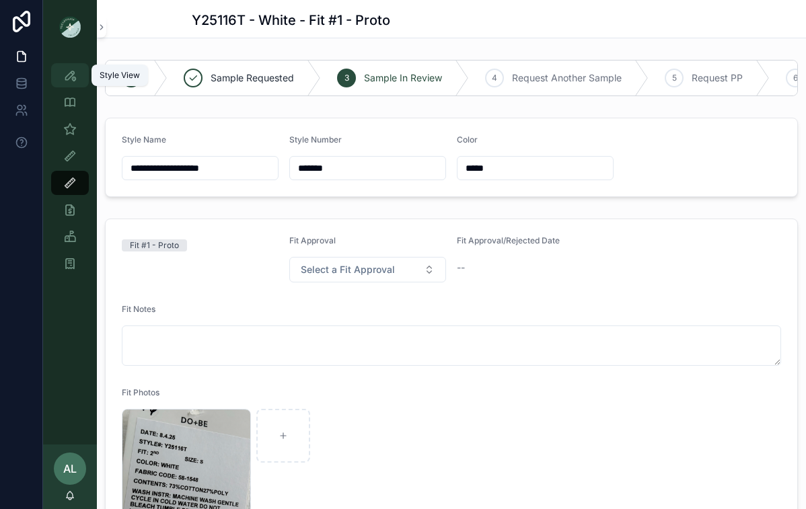
click at [73, 75] on icon "scrollable content" at bounding box center [69, 75] width 13 height 13
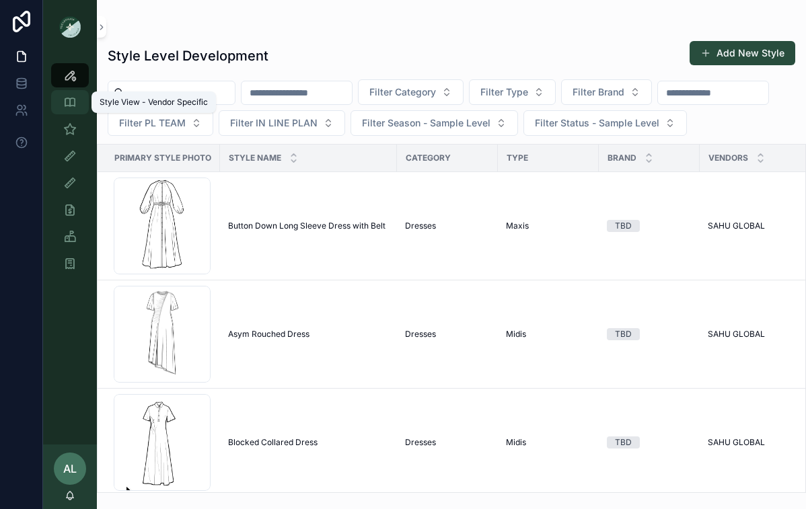
click at [66, 98] on icon "scrollable content" at bounding box center [69, 102] width 13 height 13
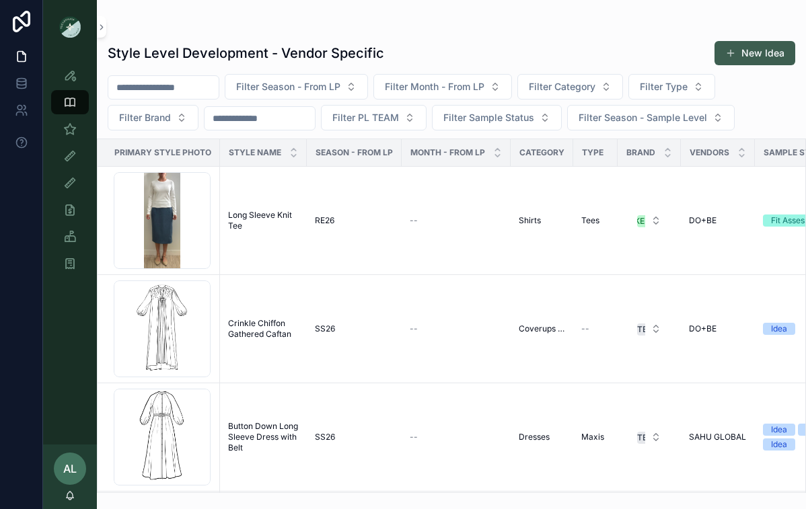
click at [753, 51] on button "New Idea" at bounding box center [754, 53] width 81 height 24
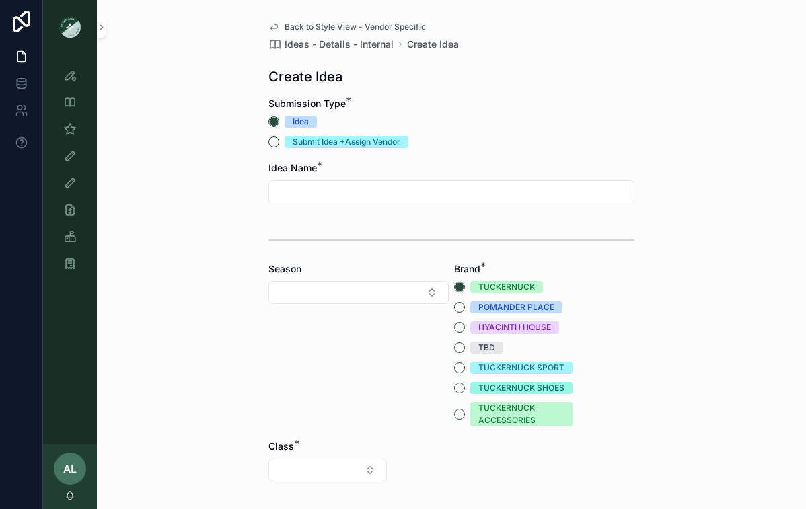
click at [306, 196] on input "scrollable content" at bounding box center [451, 192] width 365 height 19
type input "**********"
click at [359, 293] on button "Select Button" at bounding box center [358, 292] width 180 height 23
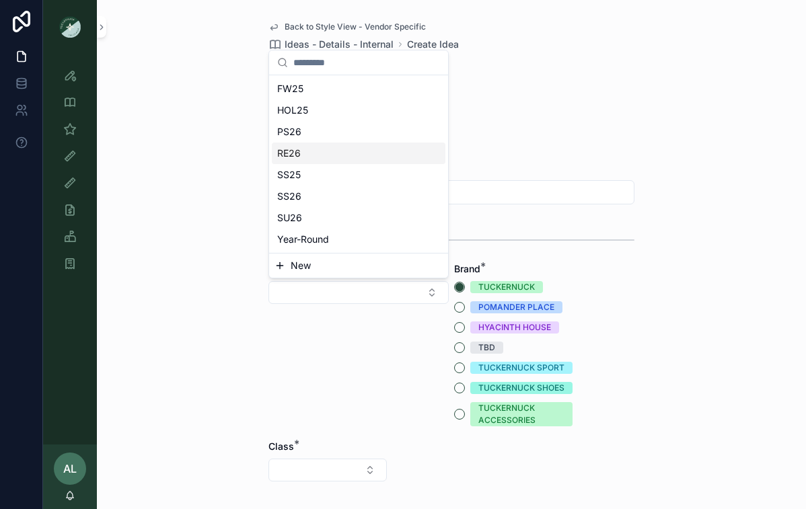
click at [341, 153] on div "RE26" at bounding box center [359, 154] width 174 height 22
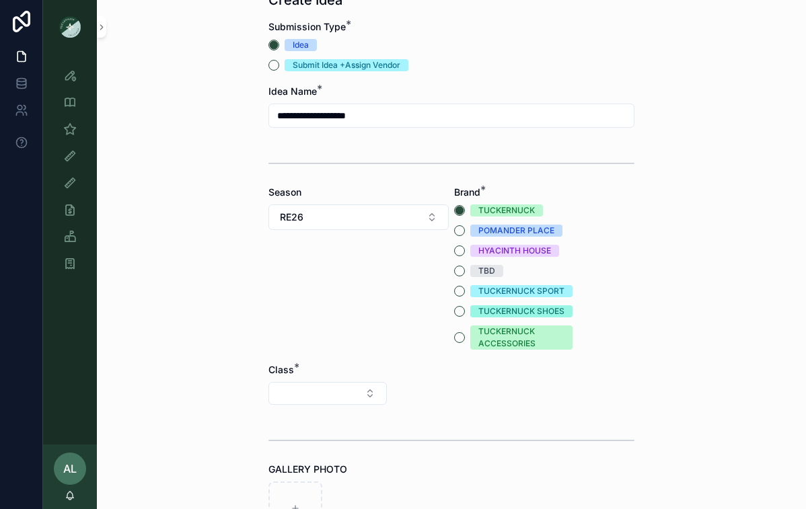
scroll to position [102, 0]
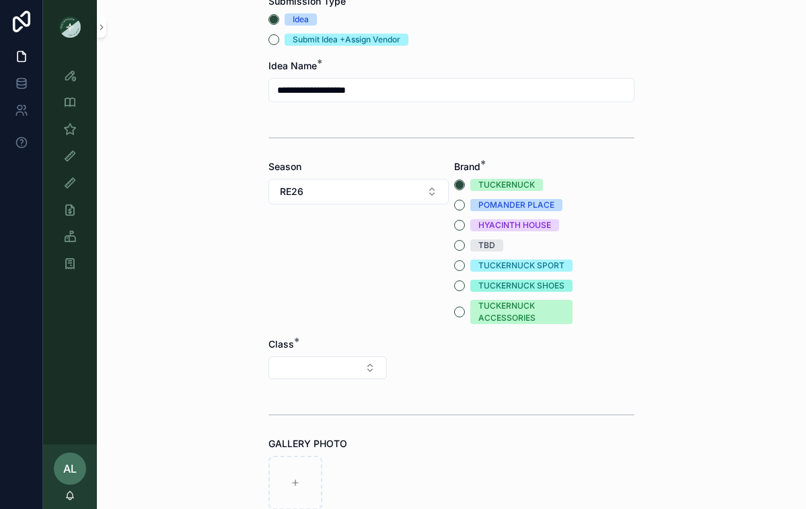
click at [363, 369] on button "Select Button" at bounding box center [327, 368] width 118 height 23
click at [318, 487] on div "Clothing" at bounding box center [327, 486] width 161 height 22
click at [443, 370] on button "Select Button" at bounding box center [451, 368] width 118 height 23
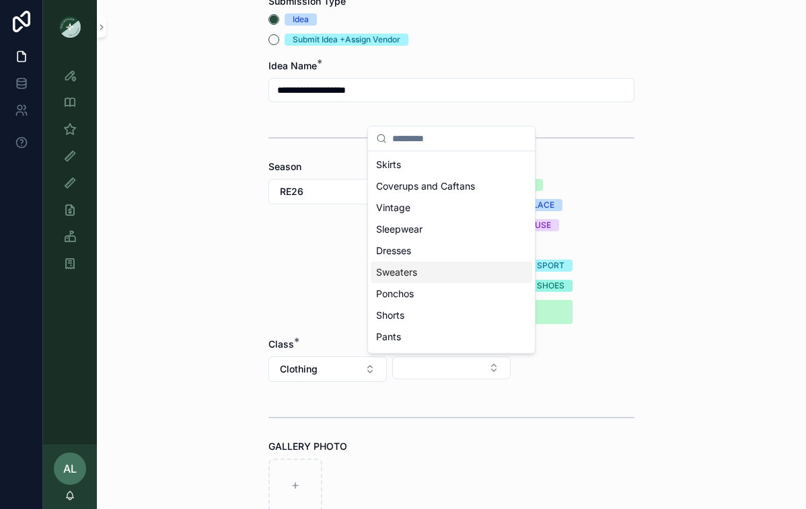
scroll to position [83, 0]
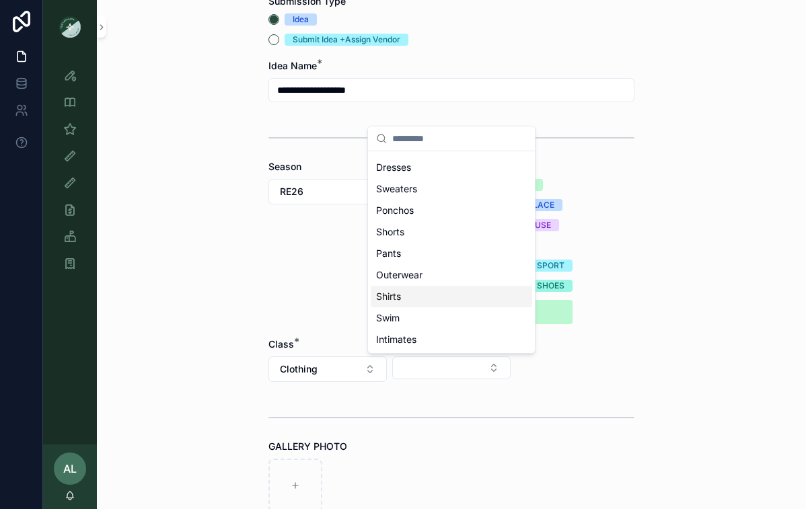
click at [415, 297] on div "Shirts" at bounding box center [451, 297] width 161 height 22
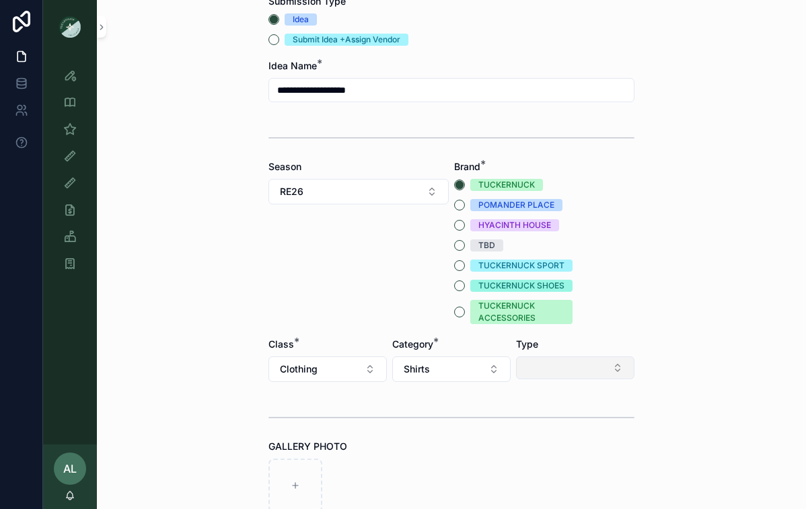
click at [556, 368] on button "Select Button" at bounding box center [575, 368] width 118 height 23
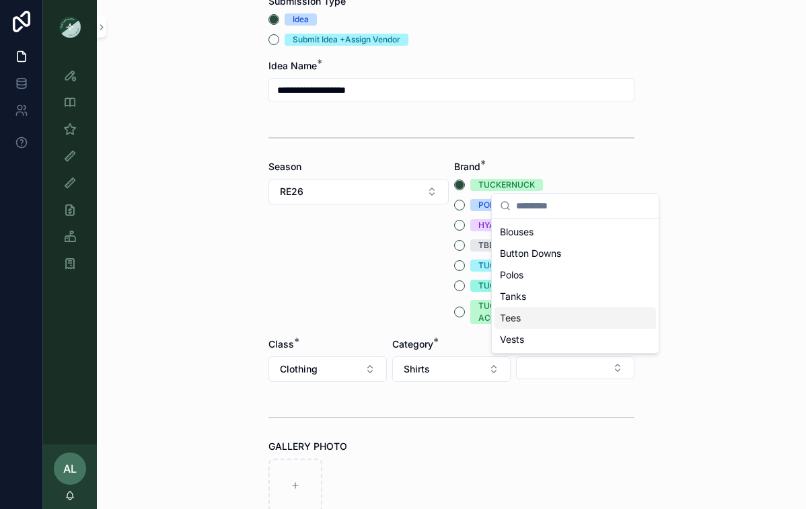
click at [540, 322] on div "Tees" at bounding box center [574, 318] width 161 height 22
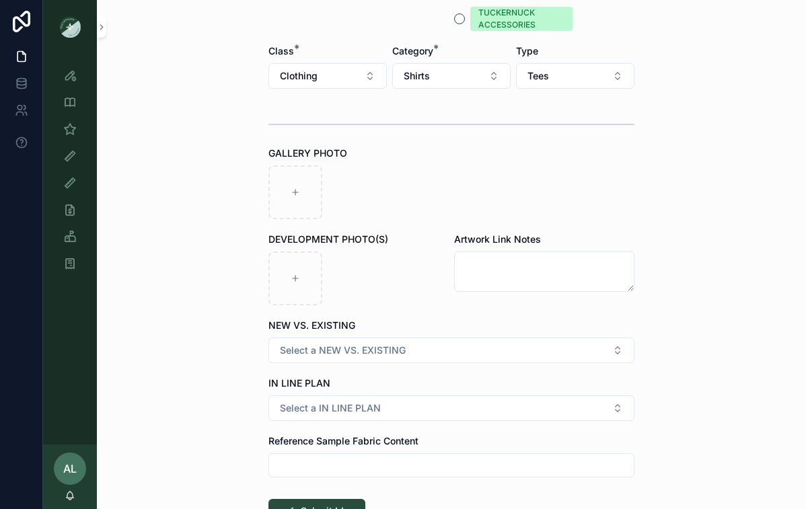
scroll to position [496, 0]
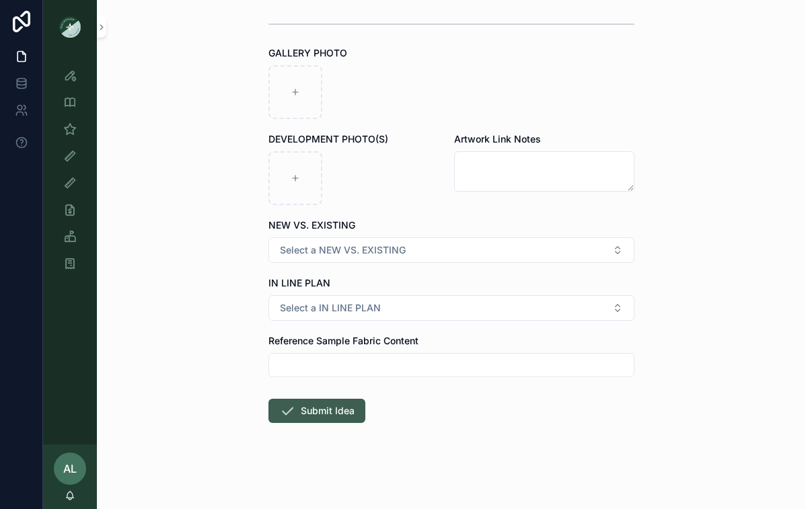
click at [314, 407] on button "Submit Idea" at bounding box center [316, 411] width 97 height 24
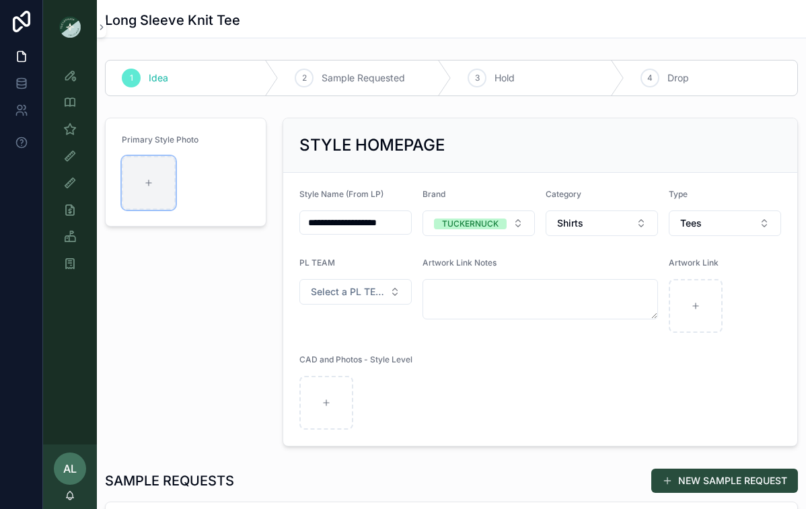
click at [160, 190] on div "scrollable content" at bounding box center [149, 183] width 54 height 54
type input "**********"
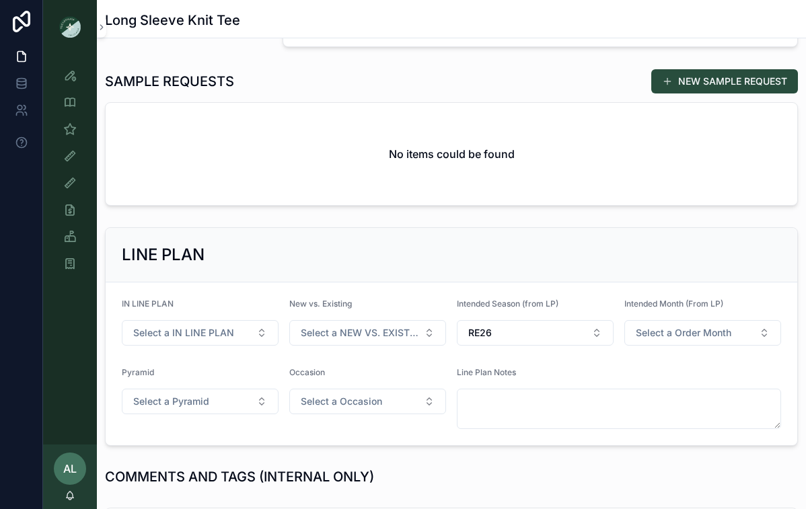
scroll to position [365, 0]
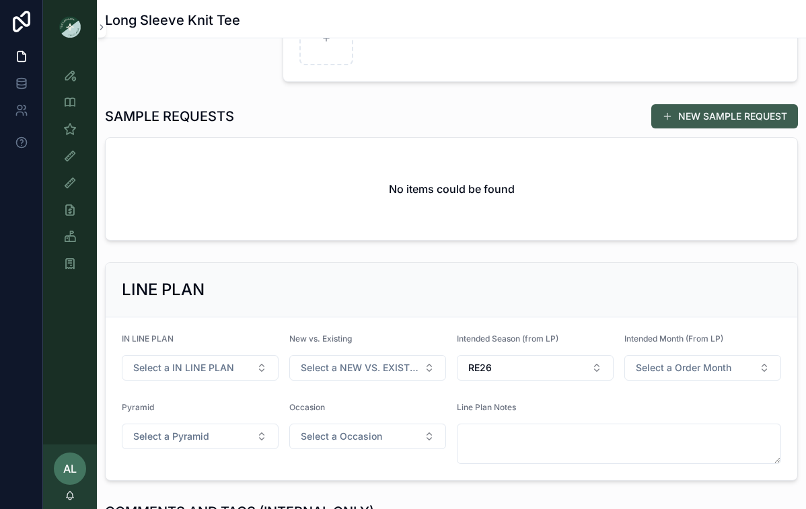
click at [714, 118] on button "NEW SAMPLE REQUEST" at bounding box center [724, 116] width 147 height 24
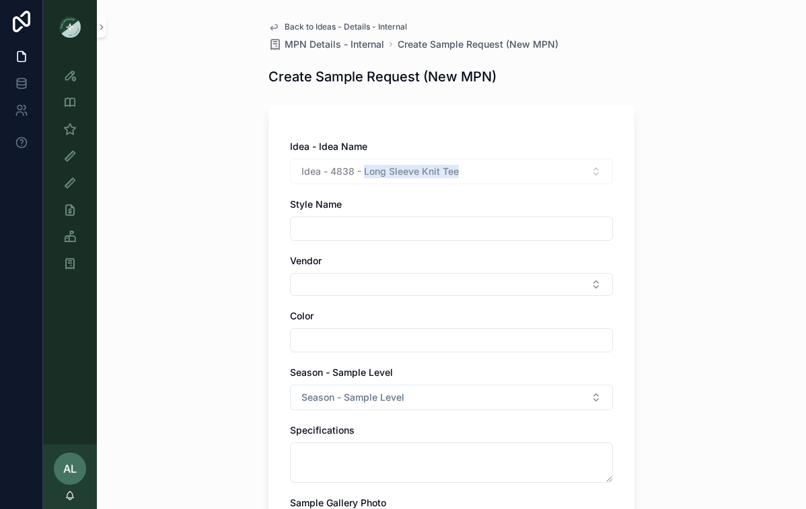
drag, startPoint x: 474, startPoint y: 172, endPoint x: 365, endPoint y: 168, distance: 109.7
click at [365, 168] on div "Idea - 4838 - Long Sleeve Knit Tee" at bounding box center [451, 172] width 323 height 26
copy span "Long Sleeve Knit Tee"
click at [346, 238] on div "scrollable content" at bounding box center [451, 229] width 323 height 24
click at [347, 230] on input "scrollable content" at bounding box center [452, 228] width 322 height 19
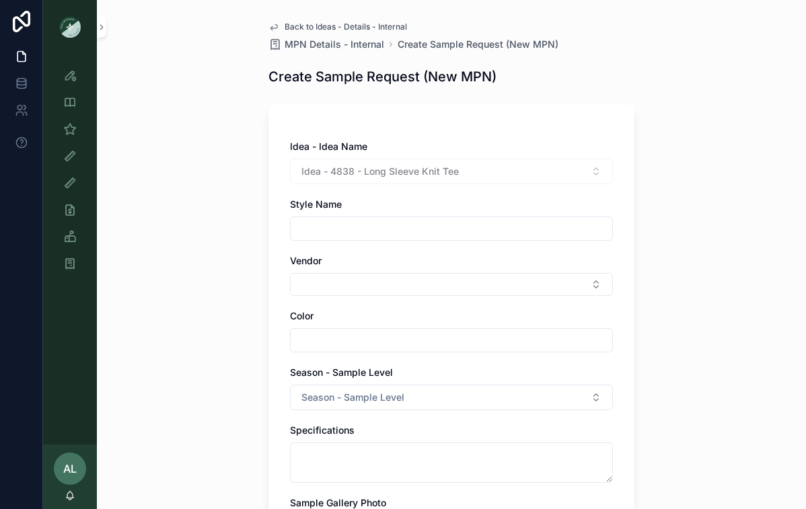
paste input "**********"
type input "**********"
click at [334, 340] on input "scrollable content" at bounding box center [452, 340] width 322 height 19
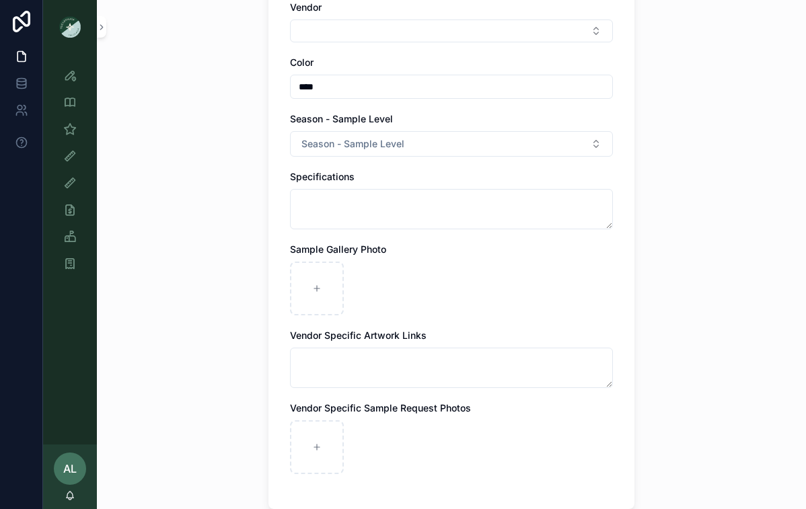
scroll to position [160, 0]
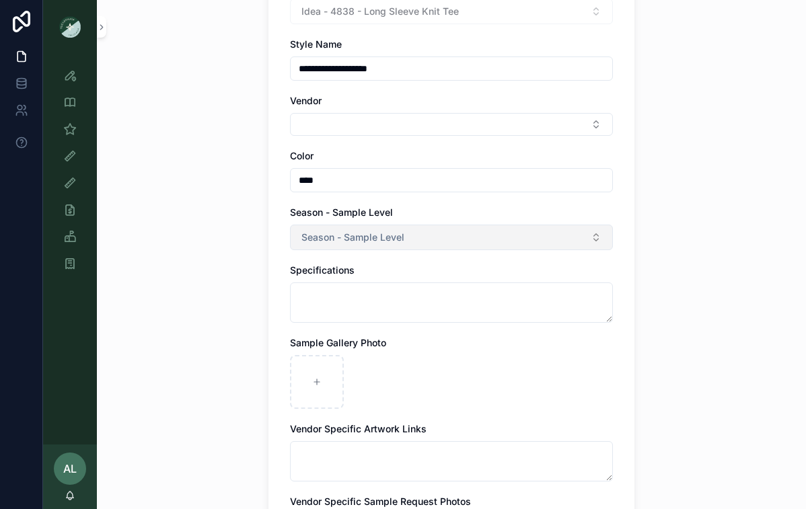
type input "****"
click at [375, 236] on span "Season - Sample Level" at bounding box center [352, 237] width 103 height 13
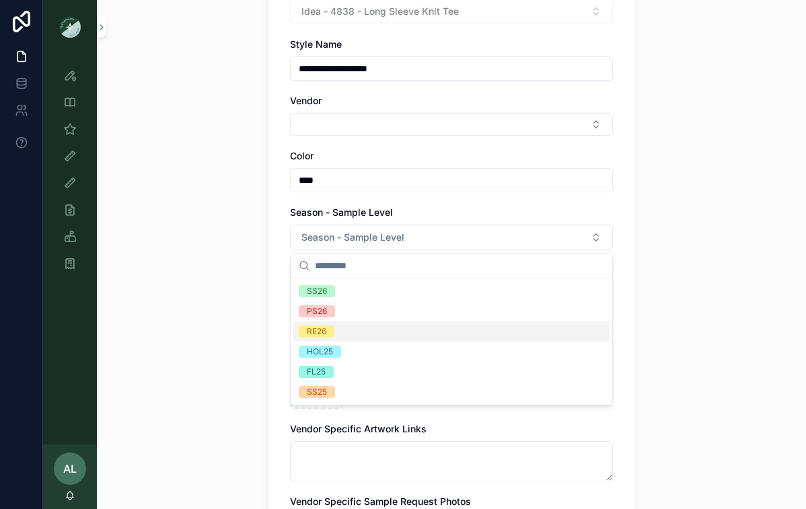
click at [329, 332] on span "RE26" at bounding box center [317, 332] width 36 height 12
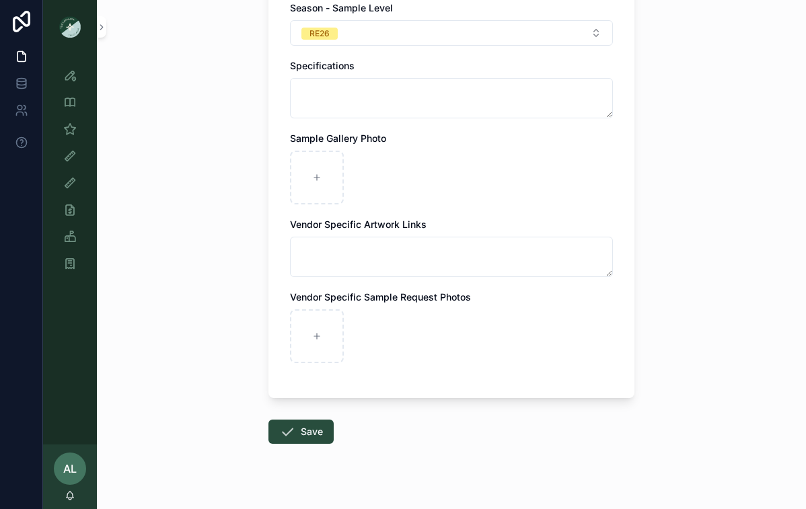
scroll to position [385, 0]
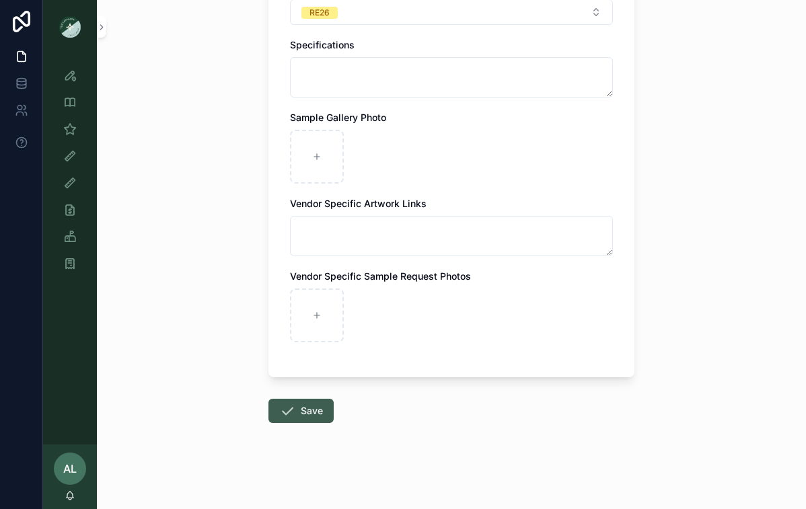
click at [297, 412] on button "Save" at bounding box center [300, 411] width 65 height 24
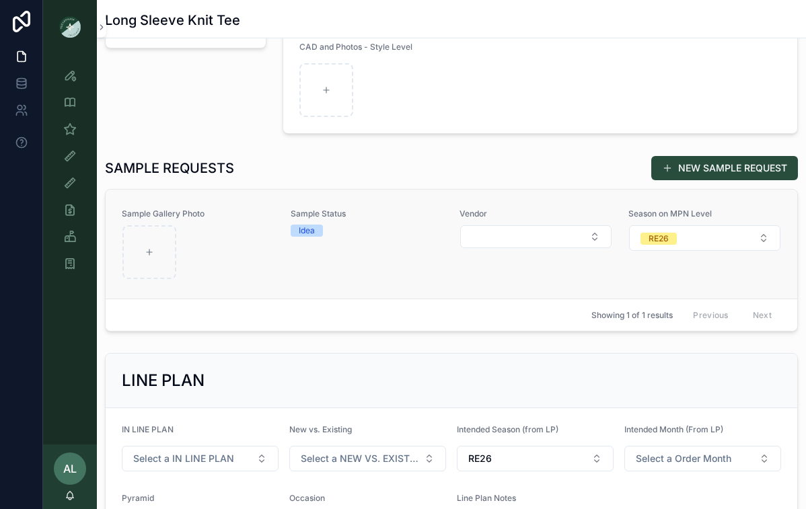
scroll to position [297, 0]
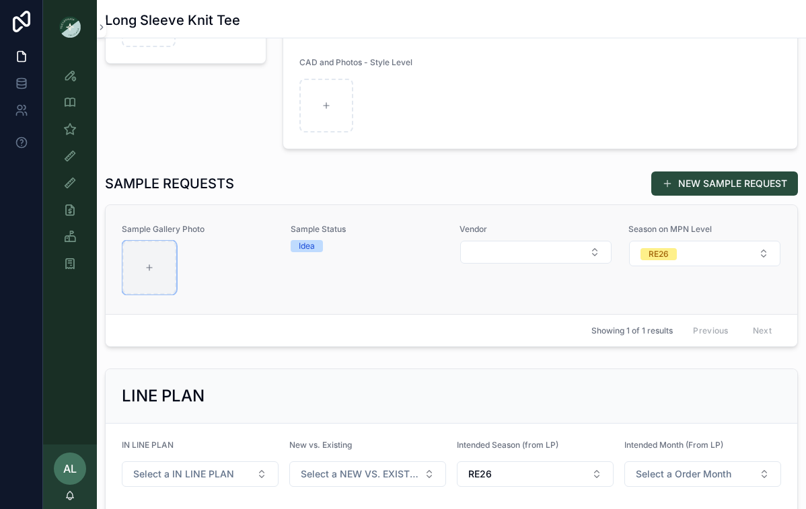
click at [163, 257] on div "scrollable content" at bounding box center [149, 268] width 54 height 54
type input "**********"
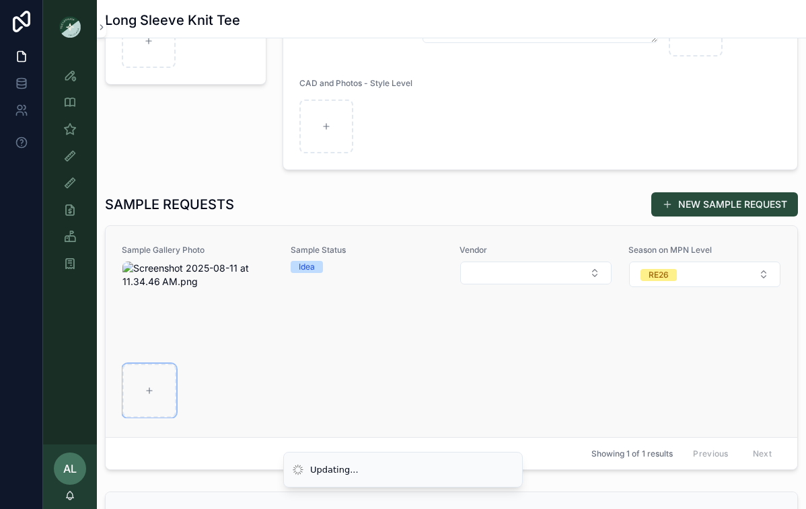
scroll to position [352, 0]
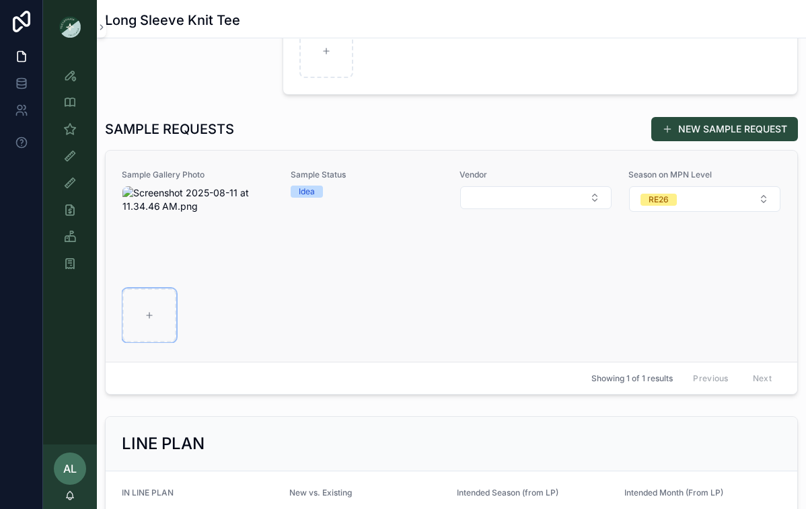
click at [176, 289] on div "scrollable content" at bounding box center [149, 316] width 54 height 54
click at [359, 257] on div "Sample Status Idea" at bounding box center [367, 257] width 153 height 174
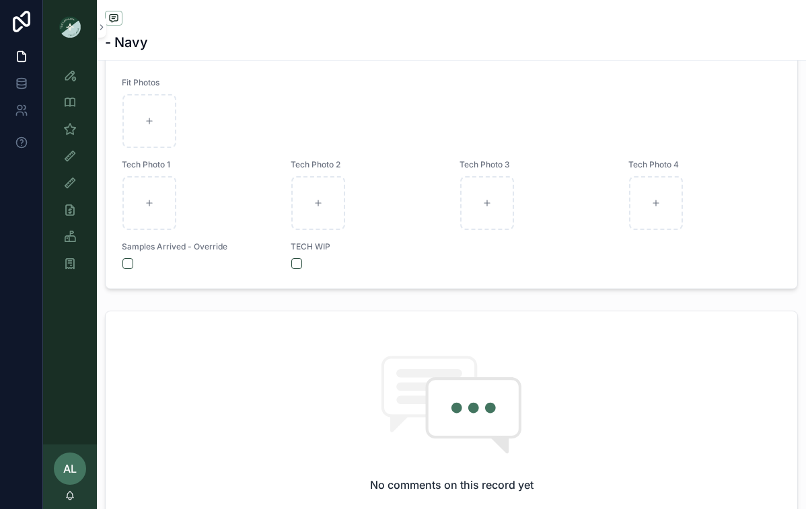
scroll to position [676, 0]
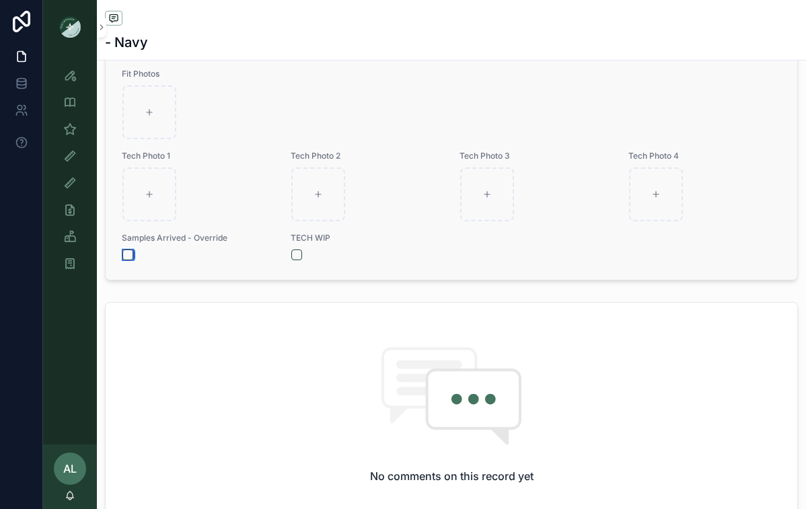
click at [132, 260] on button "scrollable content" at bounding box center [127, 255] width 11 height 11
click at [295, 260] on button "scrollable content" at bounding box center [296, 255] width 11 height 11
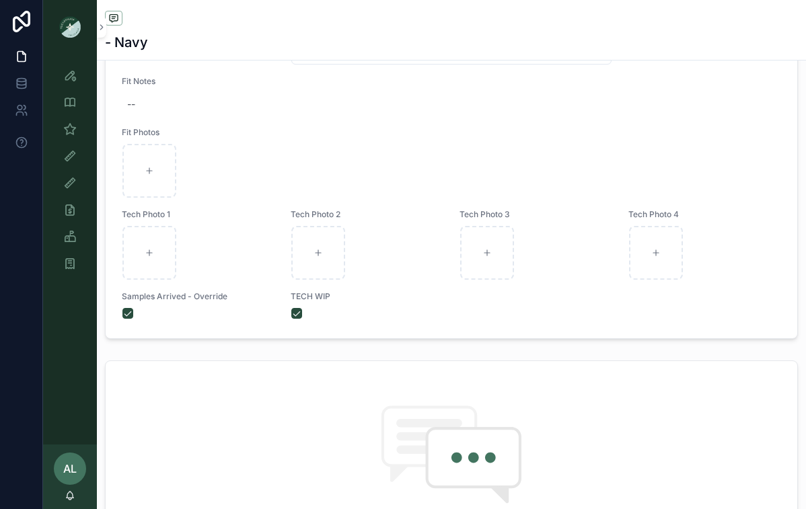
scroll to position [0, 0]
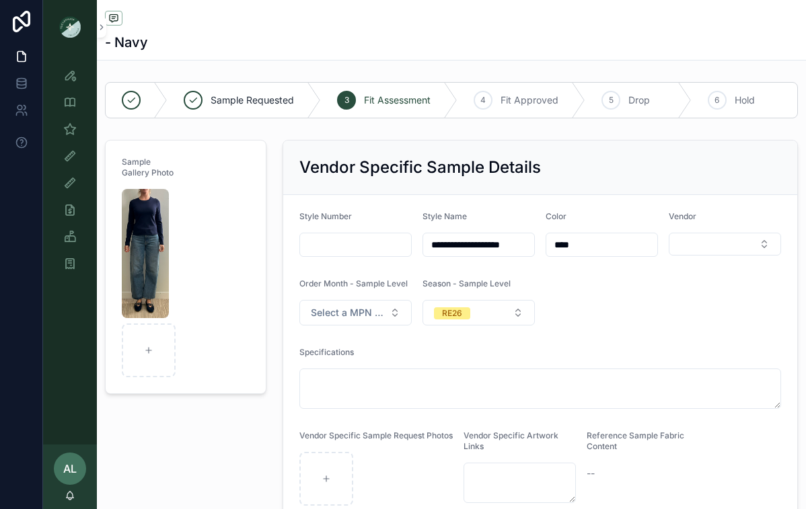
click at [335, 246] on input "scrollable content" at bounding box center [355, 244] width 111 height 19
type input "*******"
click at [199, 419] on div "Sample Gallery Photo" at bounding box center [186, 332] width 178 height 394
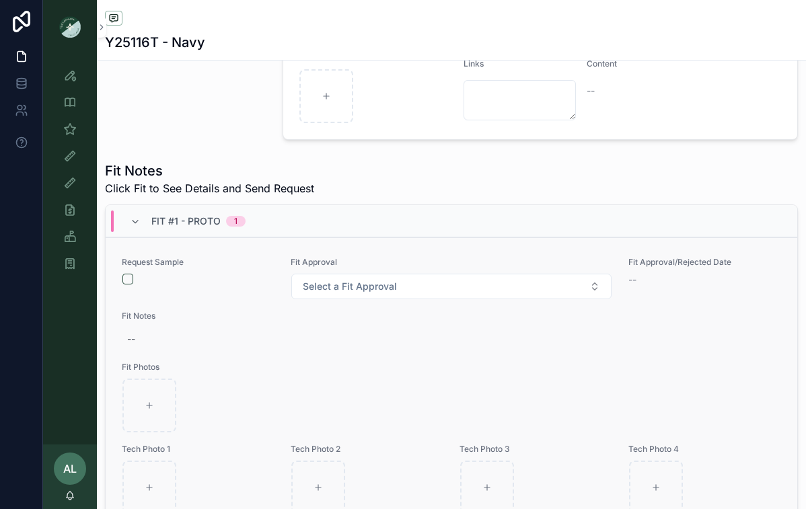
scroll to position [387, 0]
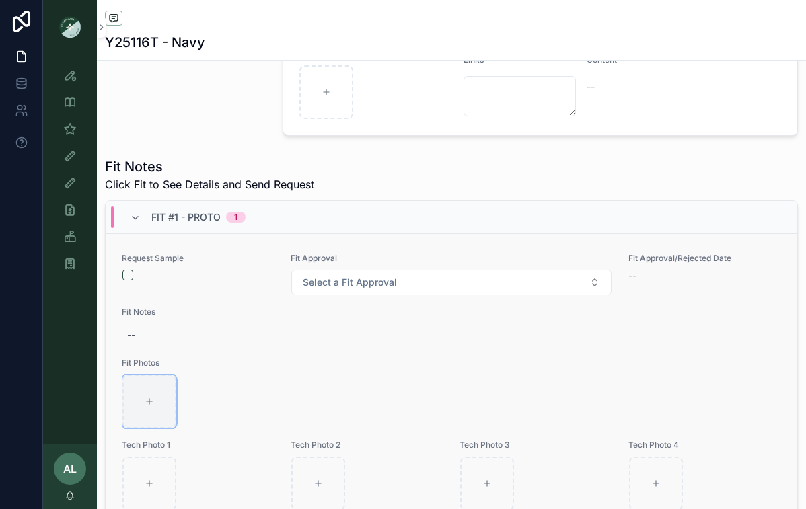
click at [147, 406] on icon "scrollable content" at bounding box center [149, 401] width 9 height 9
type input "**********"
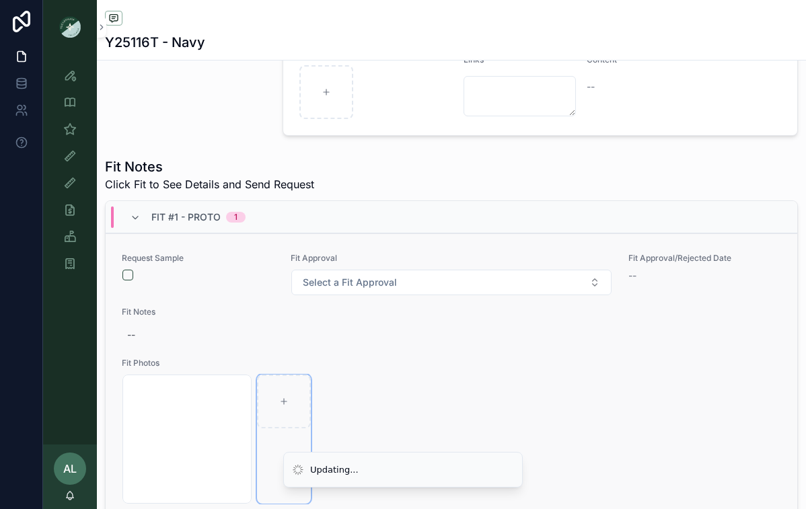
scroll to position [63, 0]
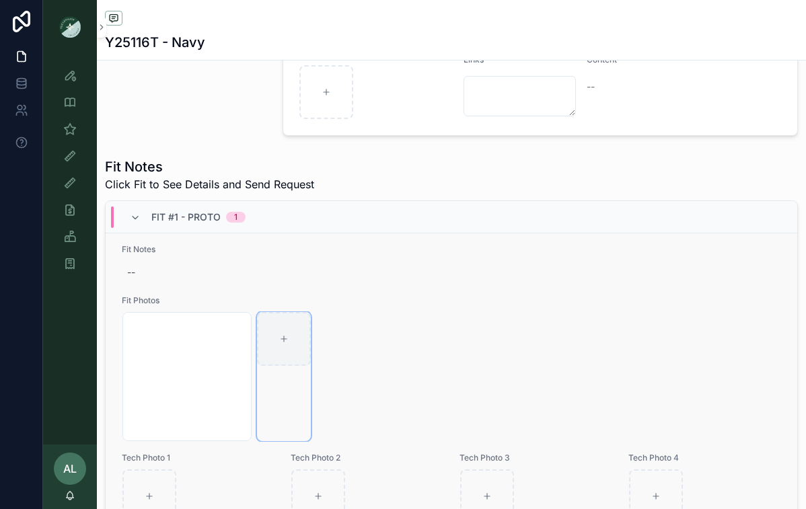
click at [283, 344] on icon "scrollable content" at bounding box center [283, 338] width 9 height 9
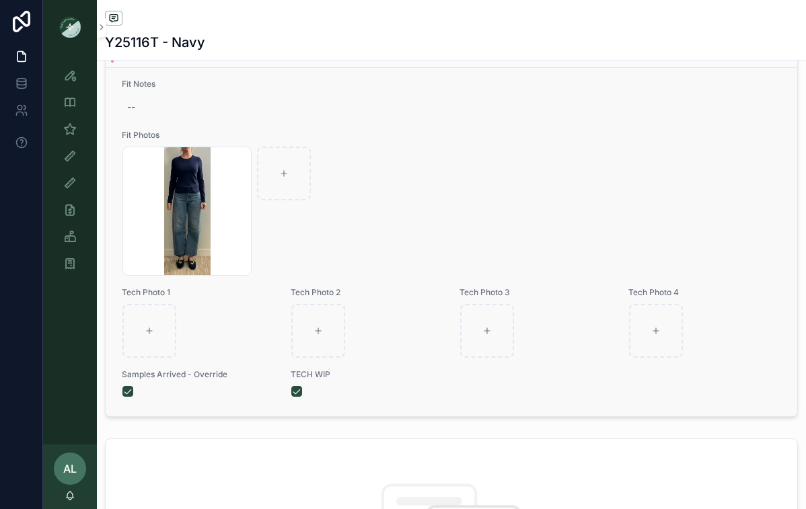
scroll to position [433, 0]
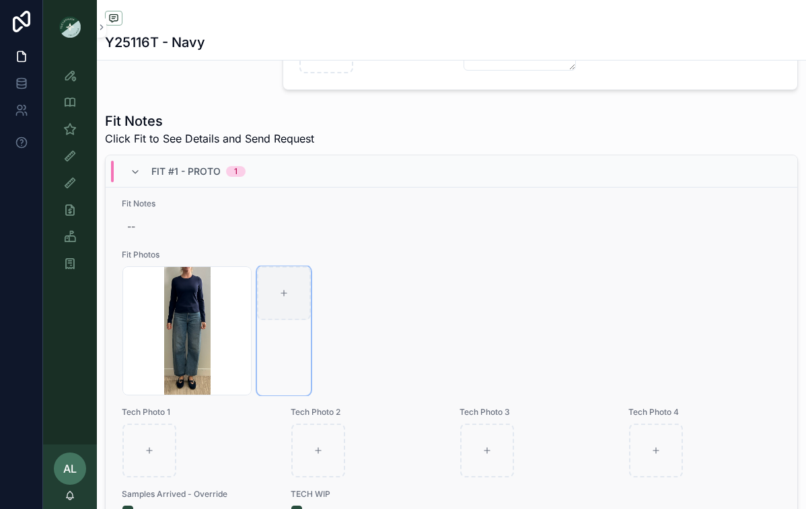
click at [283, 298] on icon "scrollable content" at bounding box center [283, 293] width 9 height 9
type input "**********"
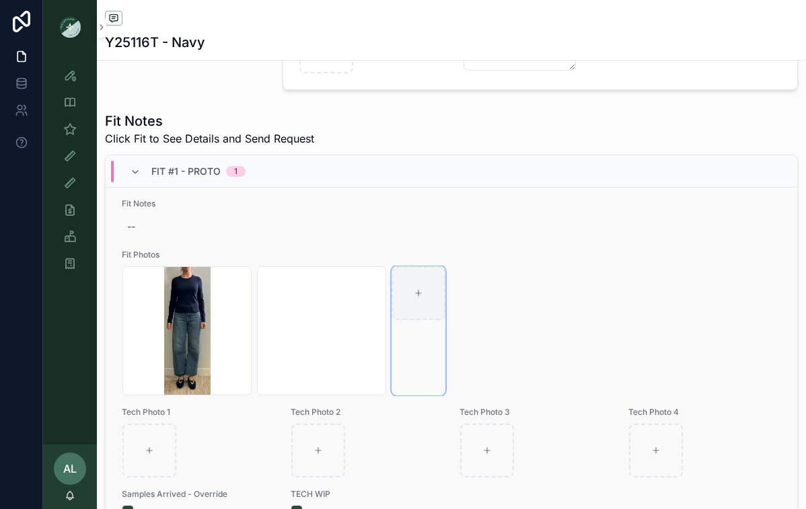
click at [413, 298] on div "scrollable content" at bounding box center [419, 293] width 54 height 54
type input "**********"
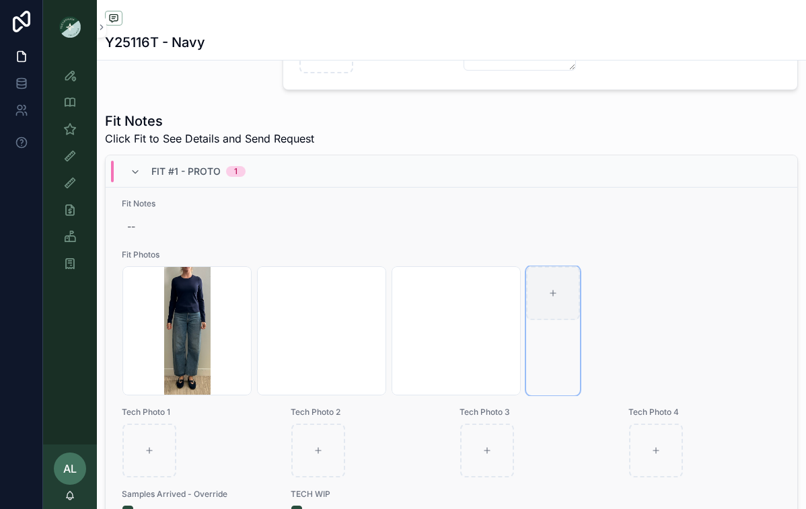
click at [555, 293] on icon "scrollable content" at bounding box center [552, 293] width 5 height 0
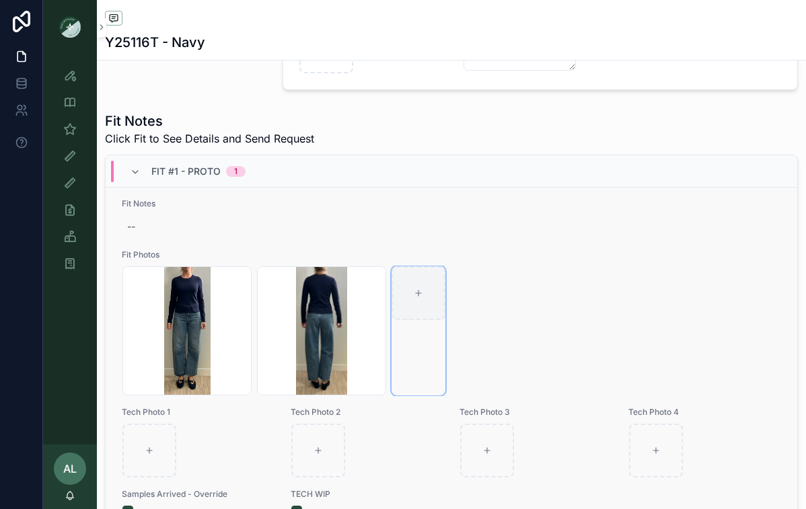
click at [424, 301] on div "scrollable content" at bounding box center [419, 293] width 54 height 54
type input "**********"
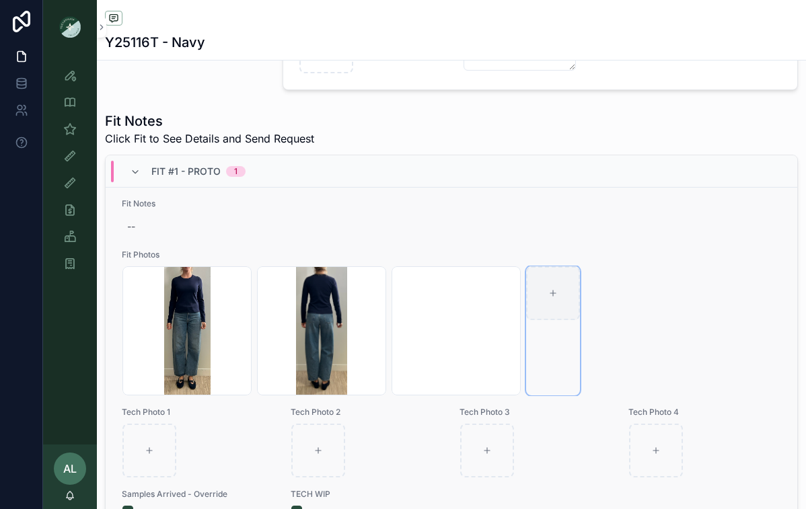
click at [561, 309] on div "scrollable content" at bounding box center [553, 293] width 54 height 54
type input "**********"
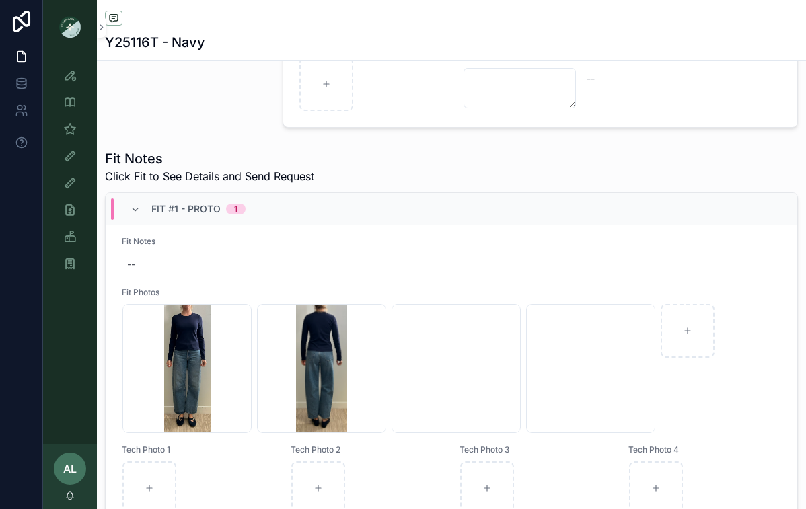
scroll to position [394, 0]
